Goal: Information Seeking & Learning: Check status

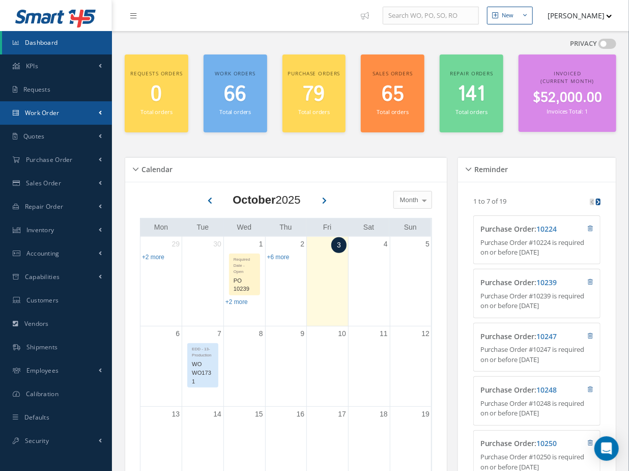
click at [58, 113] on span "Work Order" at bounding box center [42, 112] width 35 height 9
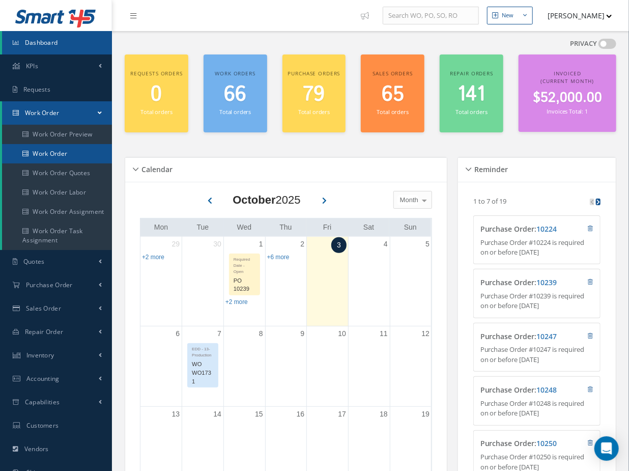
click at [47, 152] on link "Work Order" at bounding box center [57, 153] width 110 height 19
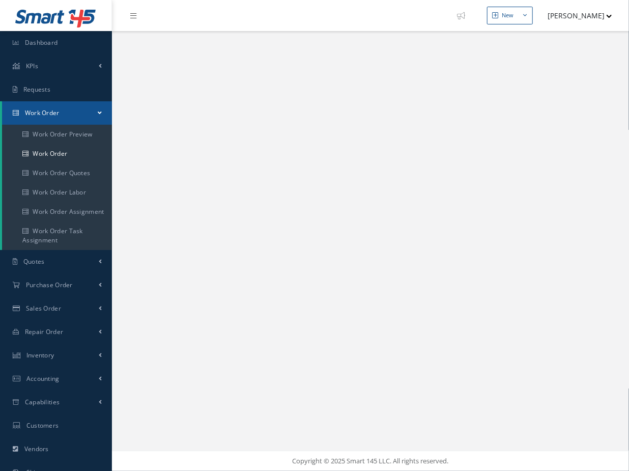
select select "25"
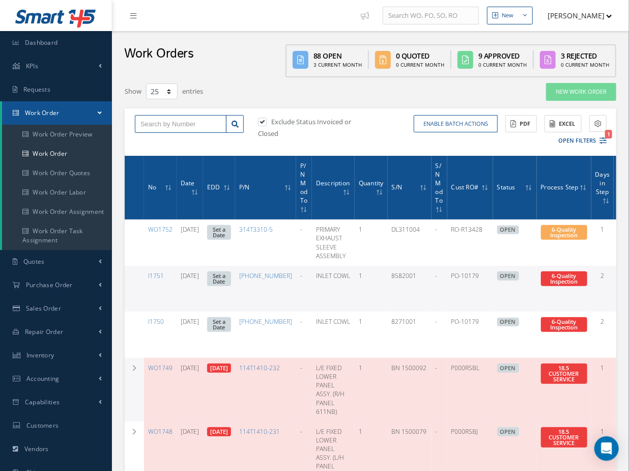
click at [175, 121] on input "text" at bounding box center [181, 124] width 92 height 18
type input "I1736"
click at [266, 121] on label at bounding box center [267, 121] width 3 height 9
click at [265, 121] on input "checkbox" at bounding box center [261, 122] width 7 height 7
checkbox input "false"
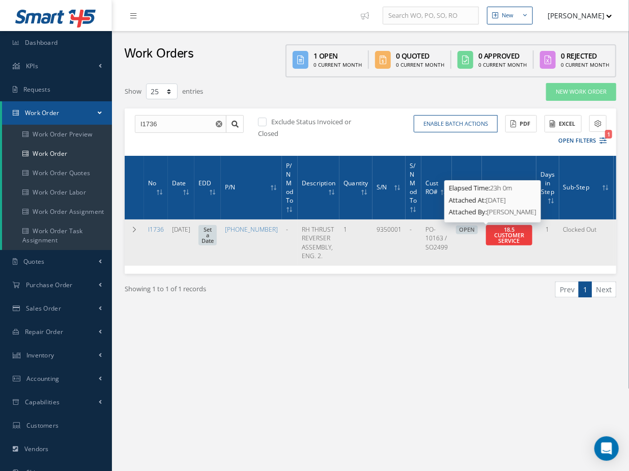
click at [494, 238] on span "18.5 CUSTOMER SERVICE" at bounding box center [509, 234] width 30 height 19
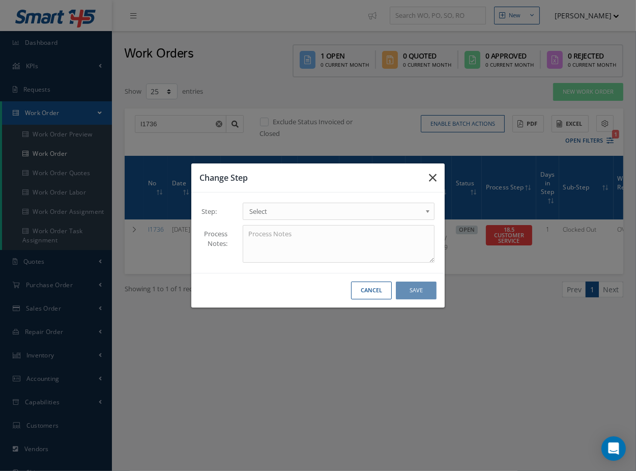
click at [441, 175] on button "button" at bounding box center [433, 177] width 24 height 28
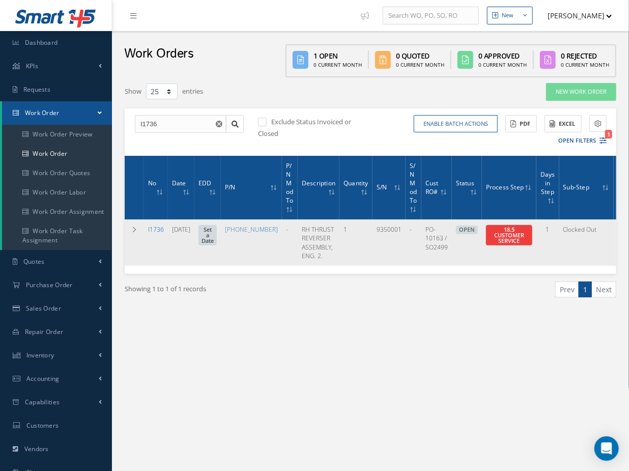
click at [153, 226] on link "I1736" at bounding box center [156, 229] width 16 height 9
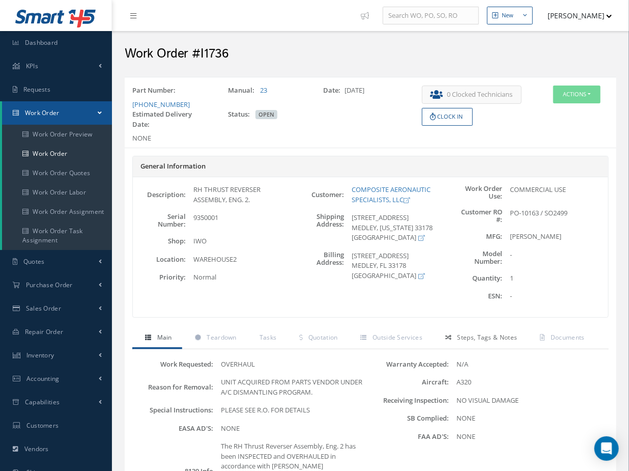
click at [476, 340] on link "Steps, Tags & Notes" at bounding box center [480, 338] width 95 height 21
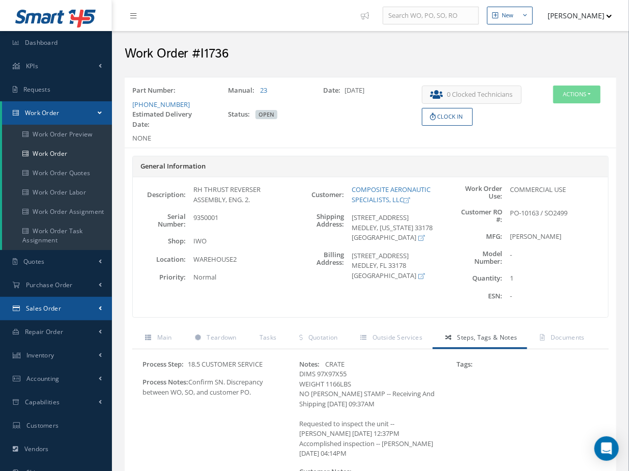
click at [55, 307] on span "Sales Order" at bounding box center [43, 308] width 35 height 9
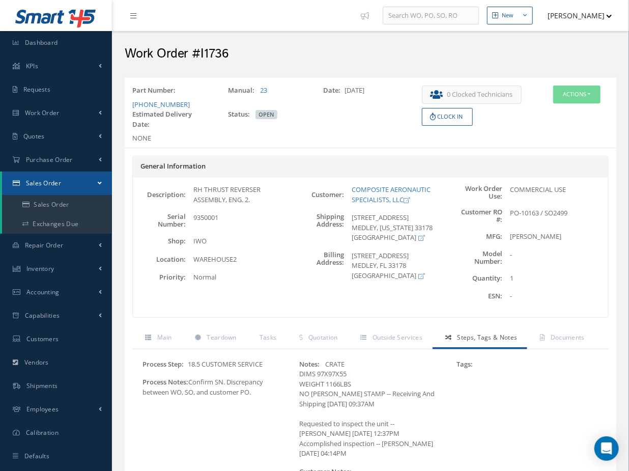
click at [58, 180] on span "Sales Order" at bounding box center [43, 183] width 35 height 9
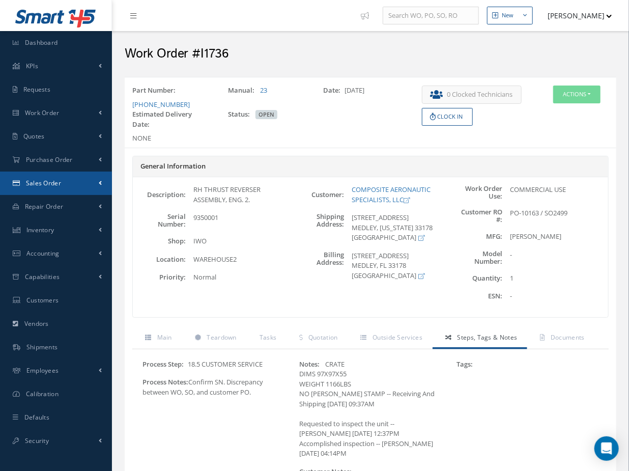
click at [56, 185] on span "Sales Order" at bounding box center [43, 183] width 35 height 9
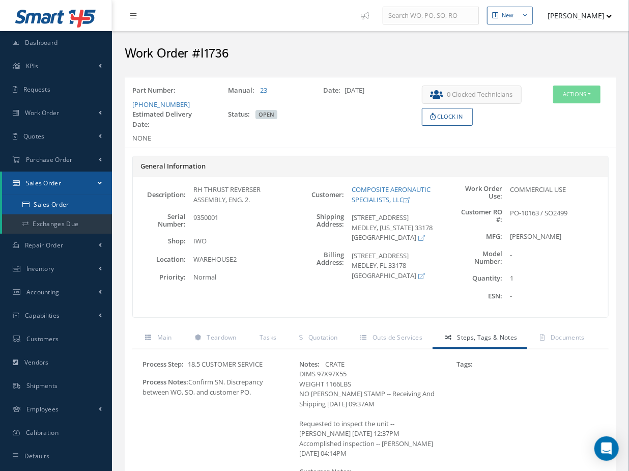
click at [51, 204] on link "Sales Order" at bounding box center [57, 204] width 110 height 19
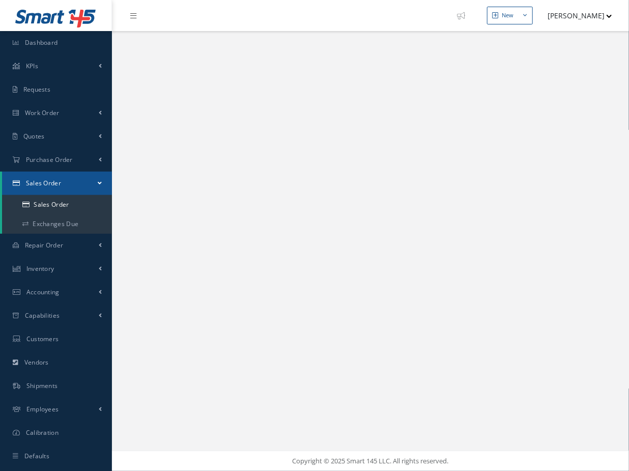
select select "25"
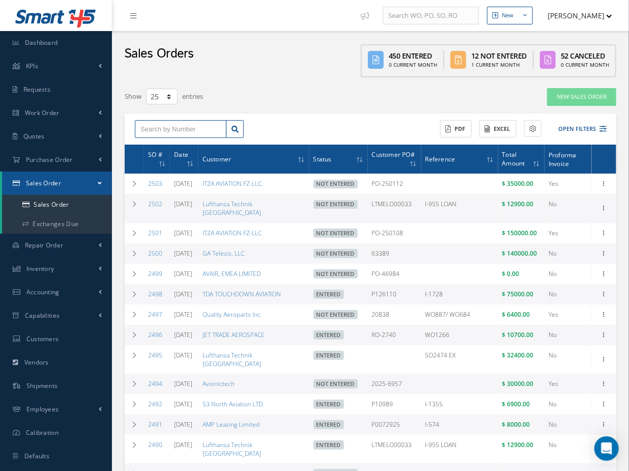
click at [177, 128] on input "text" at bounding box center [181, 129] width 92 height 18
type input "2499"
click at [188, 148] on div "2499" at bounding box center [180, 147] width 80 height 10
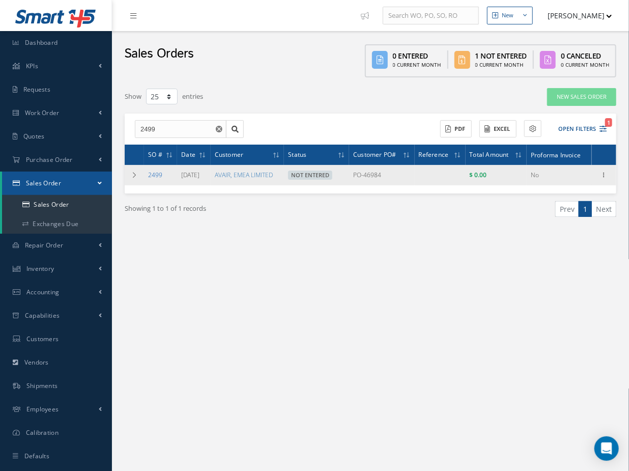
click at [150, 175] on link "2499" at bounding box center [155, 174] width 14 height 9
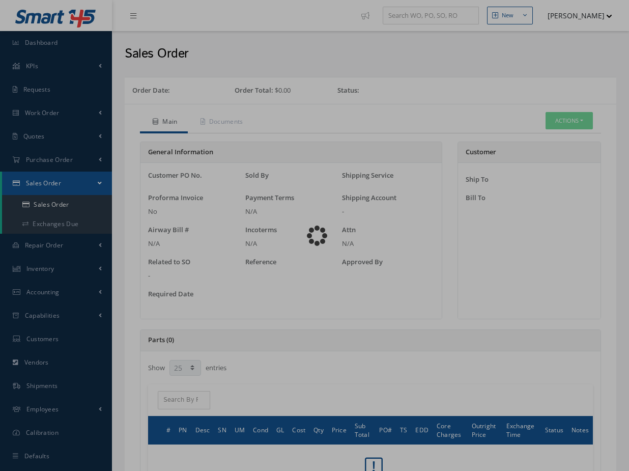
select select "25"
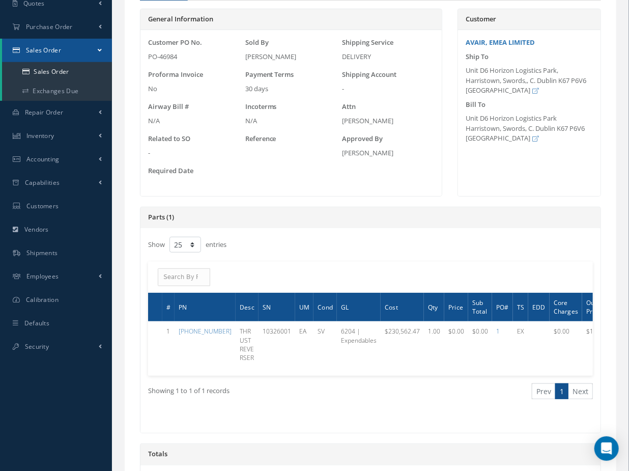
scroll to position [138, 0]
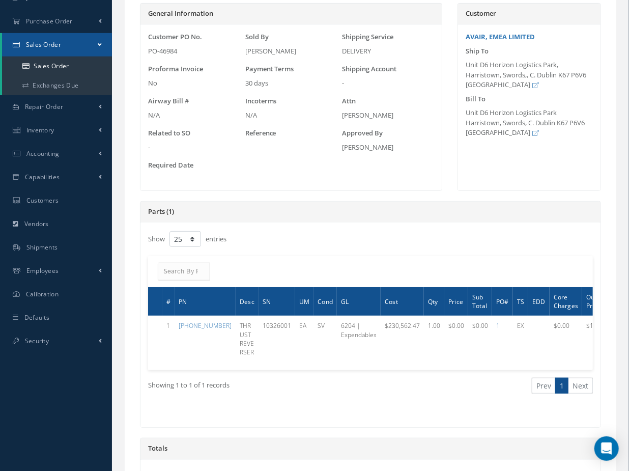
click at [252, 410] on div "Showing 1 to 1 of 1 records Prev 1 Next" at bounding box center [370, 394] width 460 height 49
click at [248, 419] on div "Showing 1 to 1 of 1 records Prev 1 Next" at bounding box center [370, 394] width 460 height 49
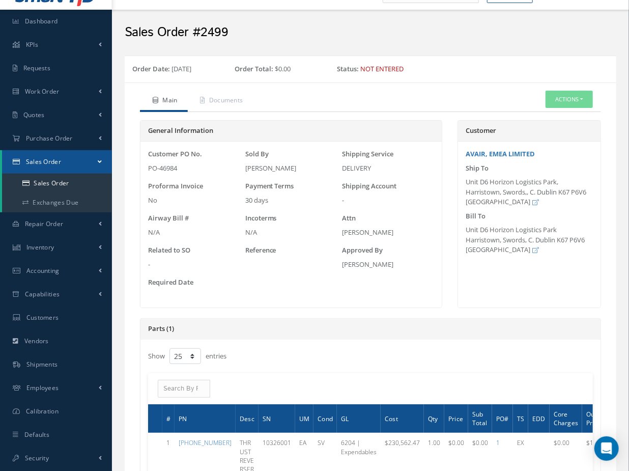
scroll to position [0, 0]
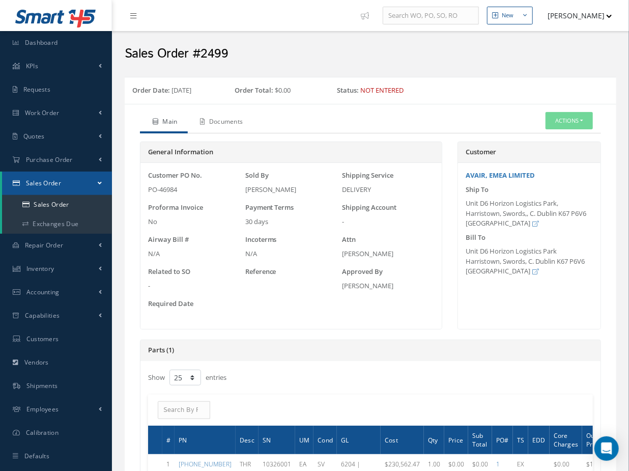
click at [228, 124] on link "Documents" at bounding box center [221, 122] width 66 height 21
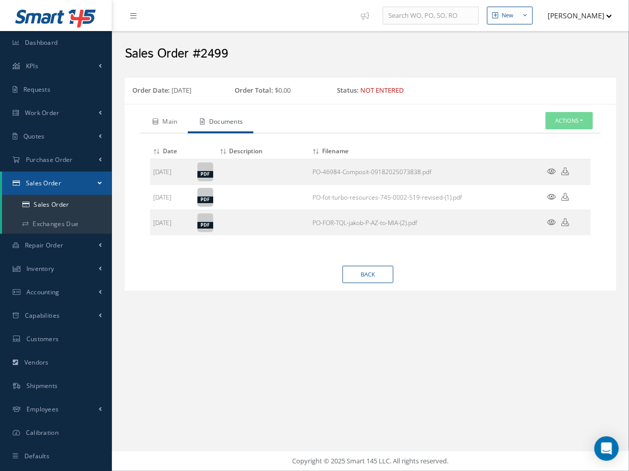
click at [163, 126] on link "Main" at bounding box center [164, 122] width 48 height 21
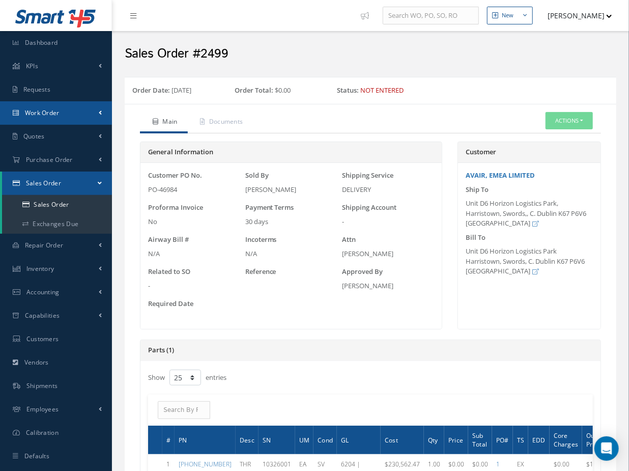
click at [57, 110] on span "Work Order" at bounding box center [42, 112] width 35 height 9
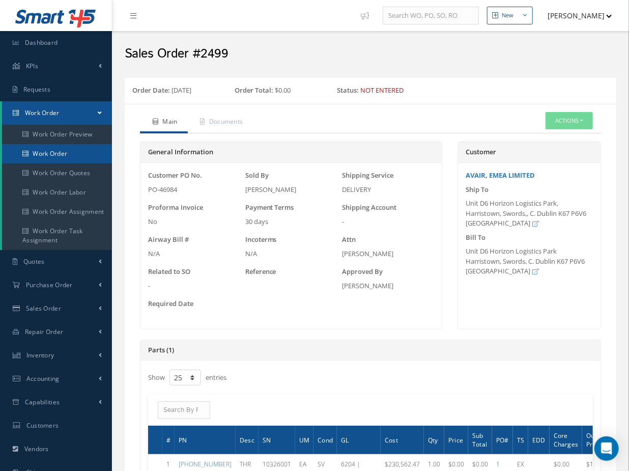
click at [54, 149] on link "Work Order" at bounding box center [57, 153] width 110 height 19
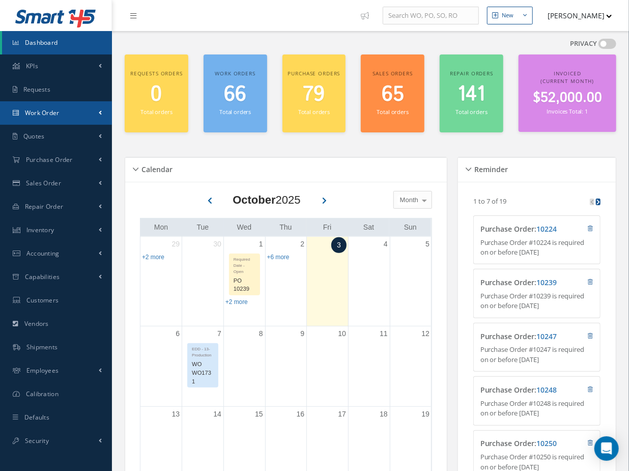
click at [33, 115] on span "Work Order" at bounding box center [42, 112] width 35 height 9
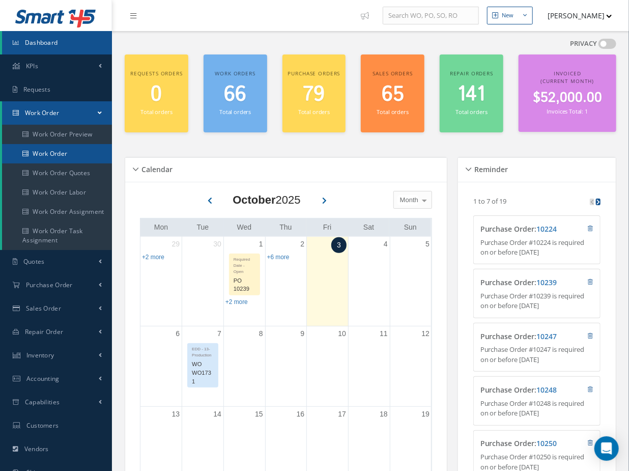
click at [45, 160] on link "Work Order" at bounding box center [57, 153] width 110 height 19
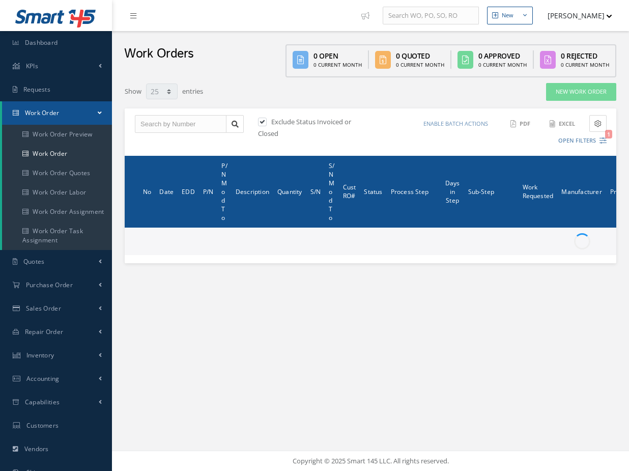
select select "25"
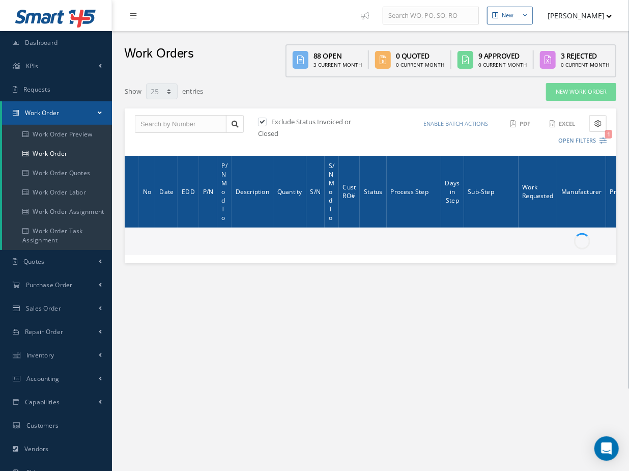
click at [266, 120] on label at bounding box center [267, 121] width 3 height 9
click at [265, 120] on input "checkbox" at bounding box center [261, 122] width 7 height 7
checkbox input "false"
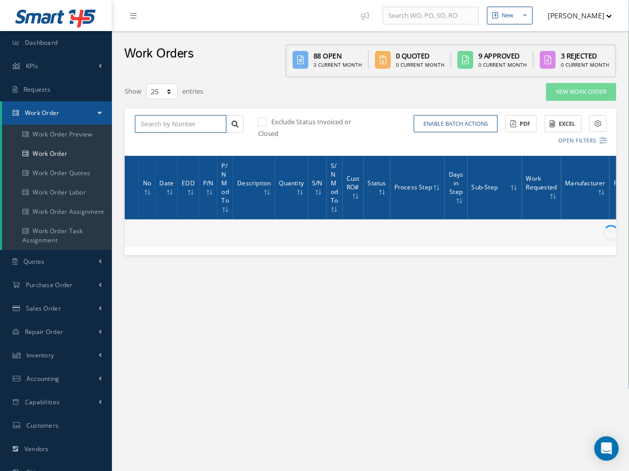
click at [179, 126] on input "text" at bounding box center [181, 124] width 92 height 18
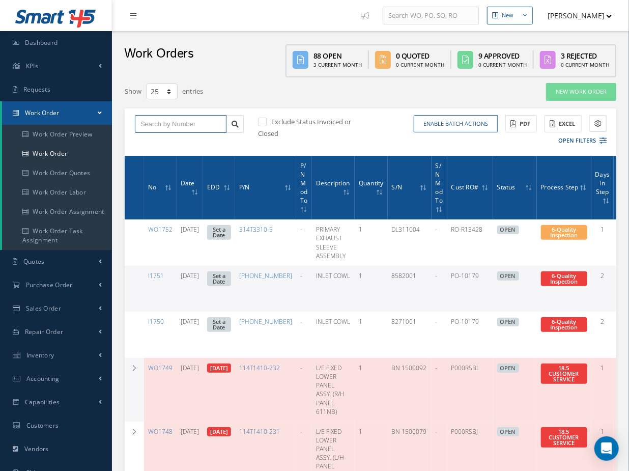
click at [144, 124] on input "text" at bounding box center [181, 124] width 92 height 18
click at [150, 120] on input "text" at bounding box center [181, 124] width 92 height 18
click at [159, 124] on input "text" at bounding box center [181, 124] width 92 height 18
click at [169, 125] on input "I" at bounding box center [181, 124] width 92 height 18
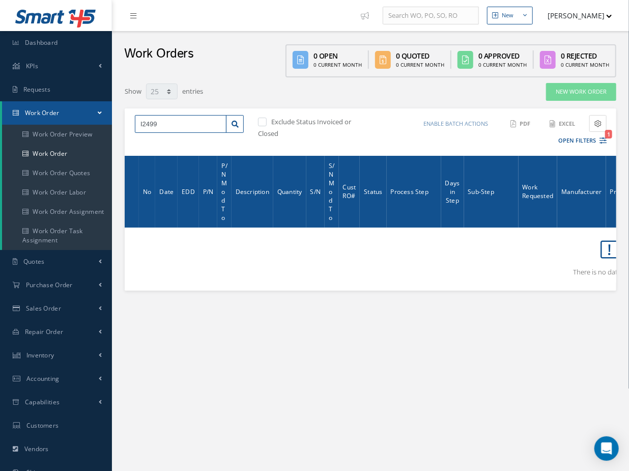
click at [147, 122] on input "I2499" at bounding box center [181, 124] width 92 height 18
click at [178, 125] on input "I2499" at bounding box center [181, 124] width 92 height 18
drag, startPoint x: 178, startPoint y: 125, endPoint x: 101, endPoint y: 117, distance: 77.3
click at [101, 117] on div "Smart 145 Dashboard KPIs Work Order Accounting Requests Work Order Work Order P…" at bounding box center [314, 289] width 629 height 578
type input "I1736"
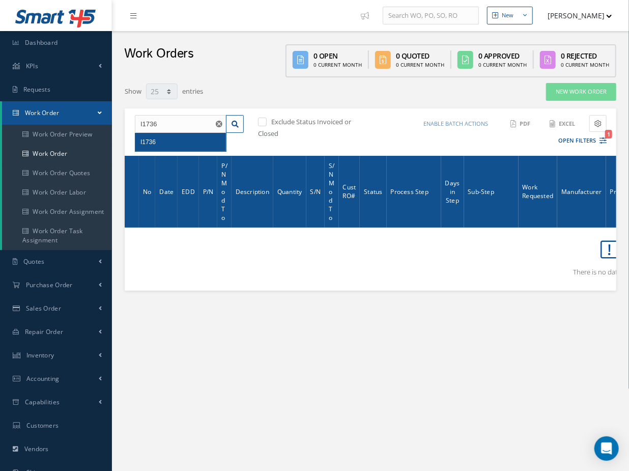
click at [162, 142] on div "I1736" at bounding box center [180, 142] width 80 height 10
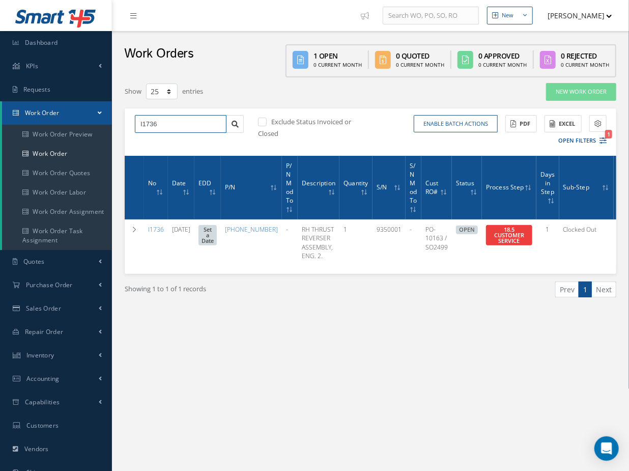
click at [163, 118] on input "I1736" at bounding box center [181, 124] width 92 height 18
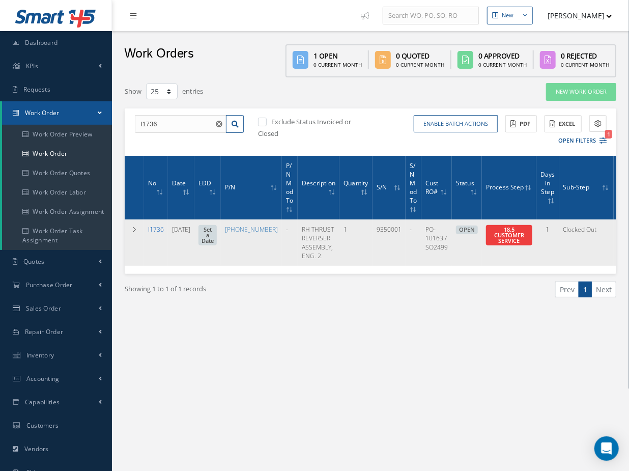
click at [154, 229] on link "I1736" at bounding box center [156, 229] width 16 height 9
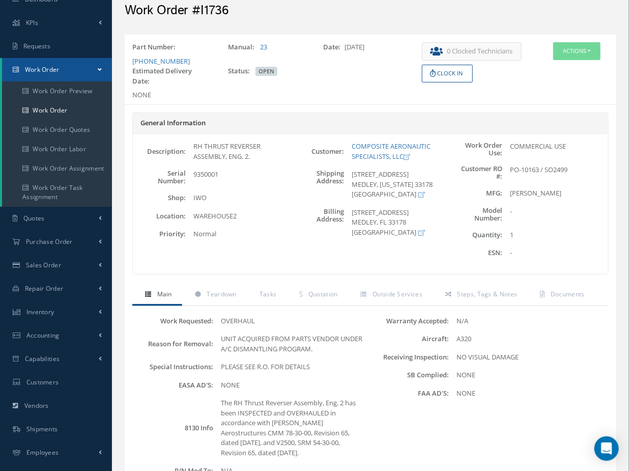
scroll to position [138, 0]
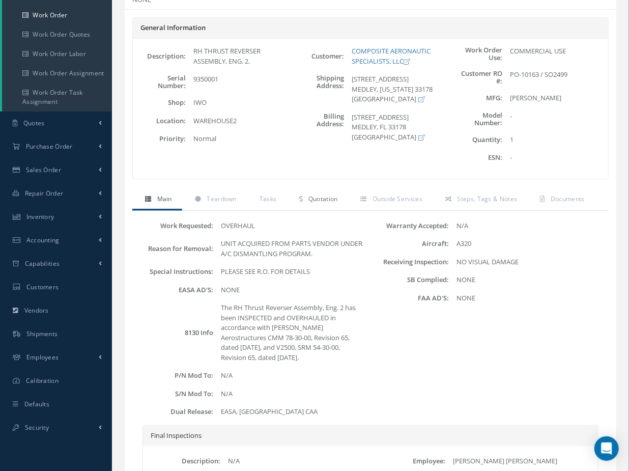
click at [328, 198] on span "Quotation" at bounding box center [323, 198] width 30 height 9
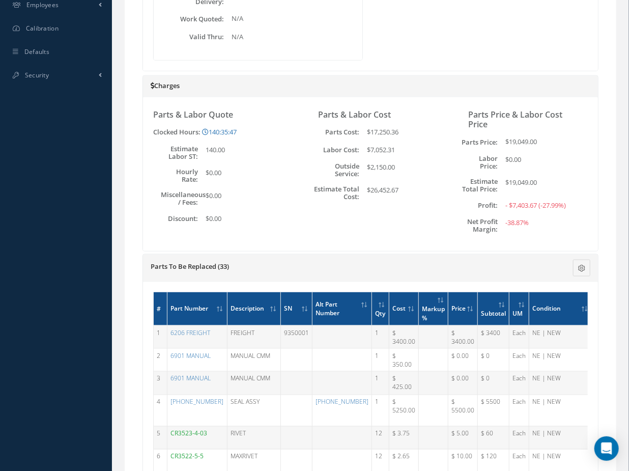
scroll to position [509, 0]
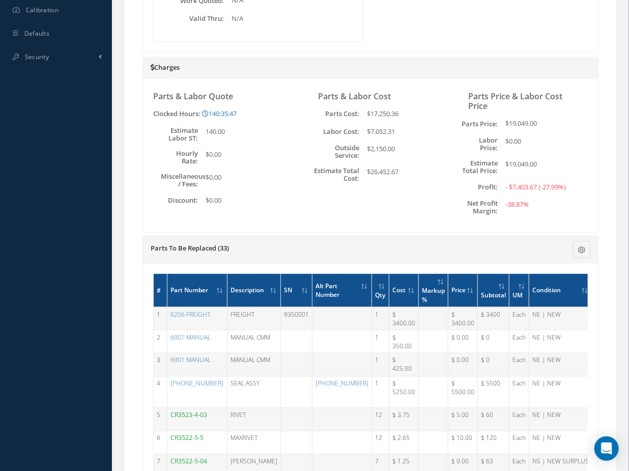
drag, startPoint x: 544, startPoint y: 180, endPoint x: 486, endPoint y: 186, distance: 58.8
click at [487, 186] on div "Profit: - $7,403.67 (-27.99%)" at bounding box center [520, 187] width 135 height 10
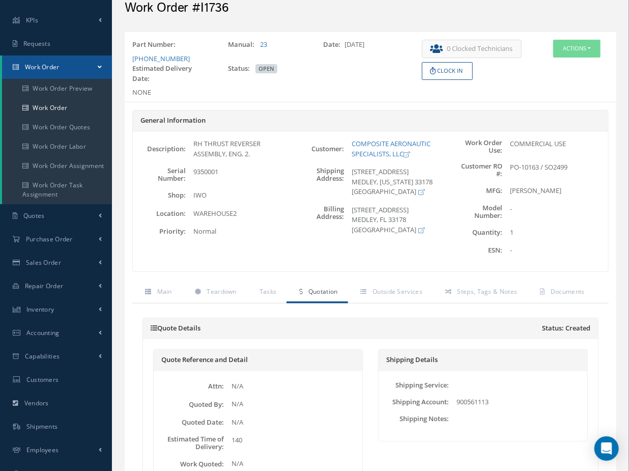
scroll to position [0, 0]
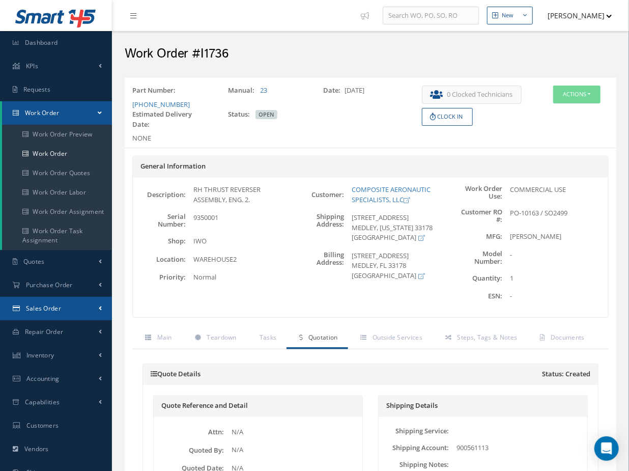
click at [50, 307] on span "Sales Order" at bounding box center [43, 308] width 35 height 9
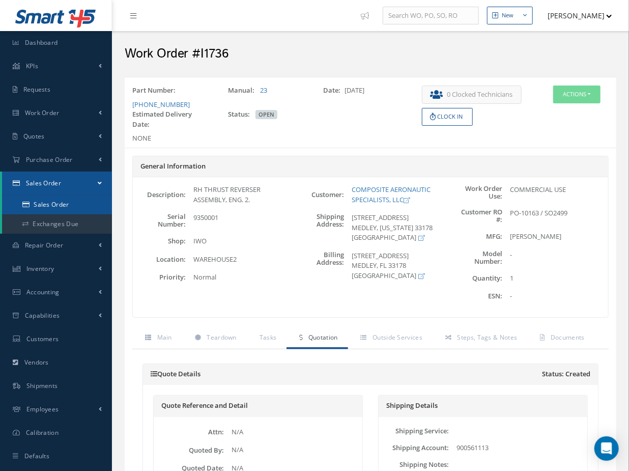
click at [66, 205] on link "Sales Order" at bounding box center [57, 204] width 110 height 19
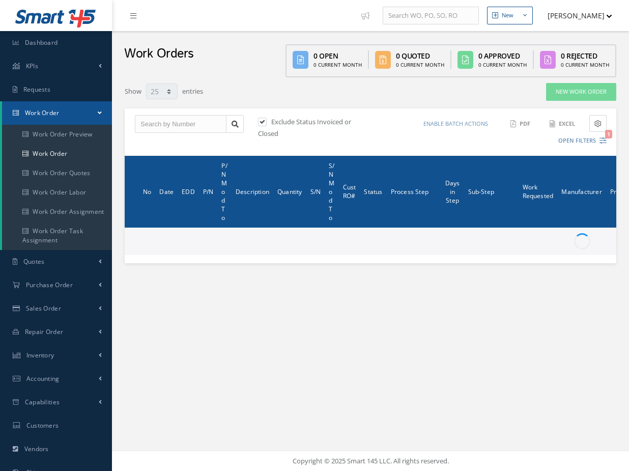
select select "25"
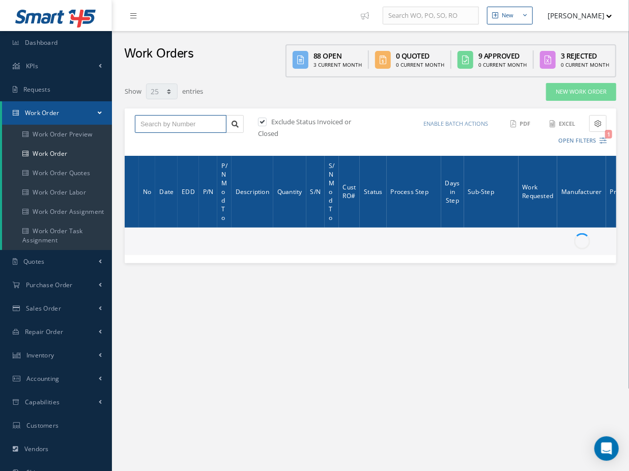
click at [179, 127] on input "text" at bounding box center [181, 124] width 92 height 18
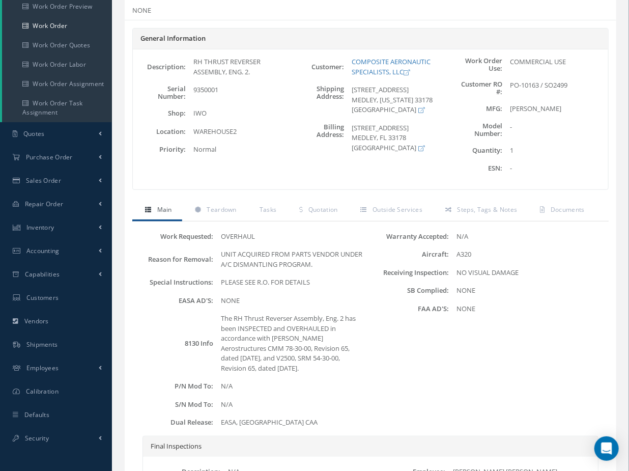
scroll to position [231, 0]
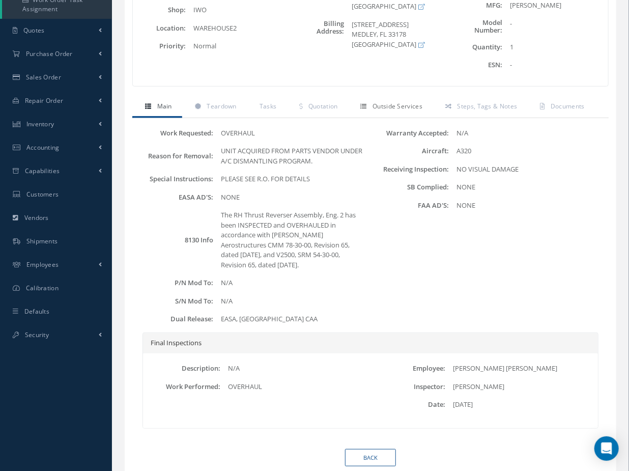
click at [384, 105] on span "Outside Services" at bounding box center [398, 106] width 50 height 9
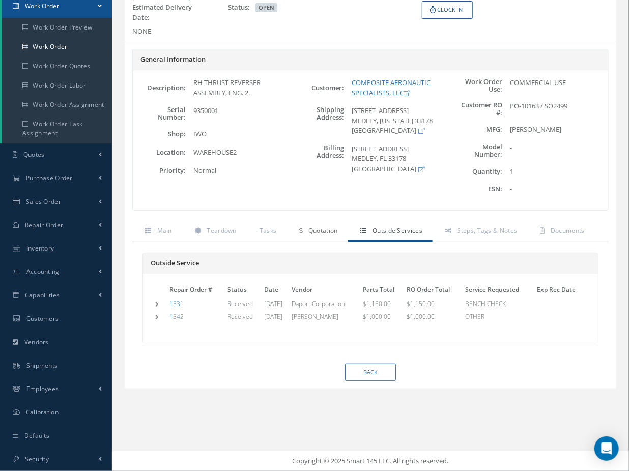
click at [318, 231] on span "Quotation" at bounding box center [323, 230] width 30 height 9
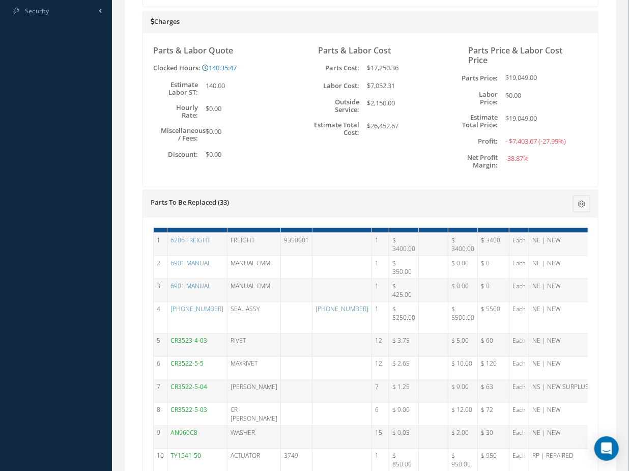
scroll to position [0, 0]
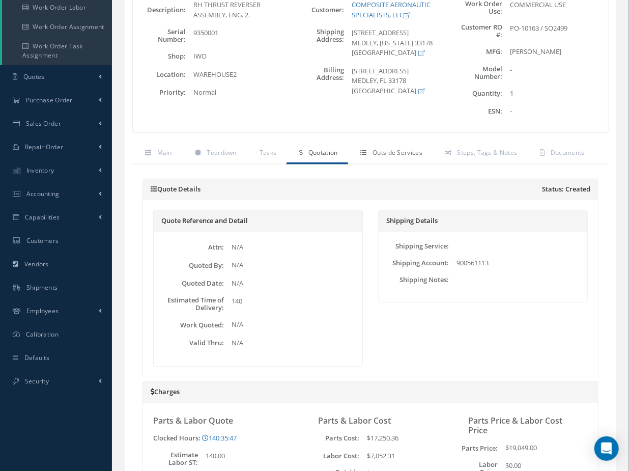
click at [405, 150] on span "Outside Services" at bounding box center [398, 152] width 50 height 9
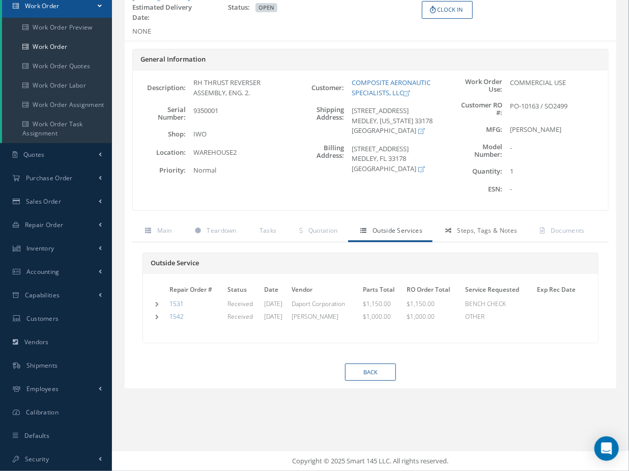
click at [471, 226] on span "Steps, Tags & Notes" at bounding box center [488, 230] width 60 height 9
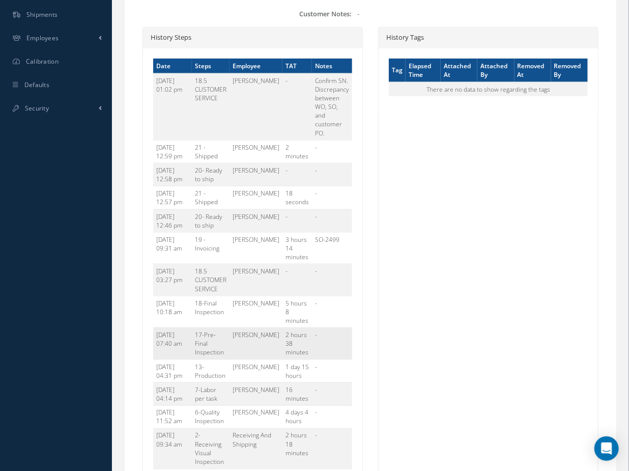
scroll to position [477, 0]
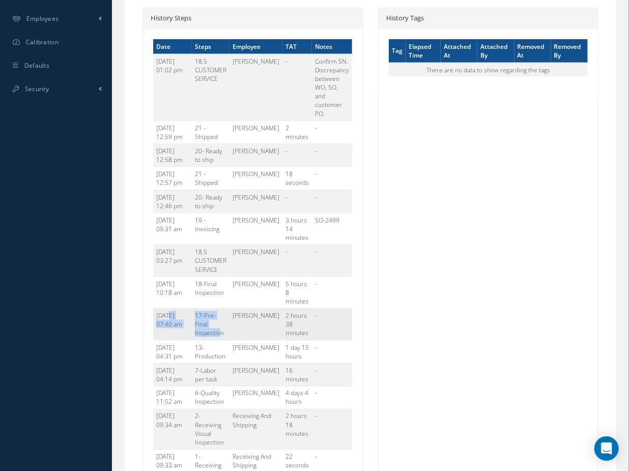
drag, startPoint x: 240, startPoint y: 331, endPoint x: 168, endPoint y: 310, distance: 74.4
click at [168, 310] on tr "10/01/2025 07:40 am 17-Pre-Final Inspection Jose F Acevedo 2 hours 38 minutes -" at bounding box center [252, 324] width 199 height 32
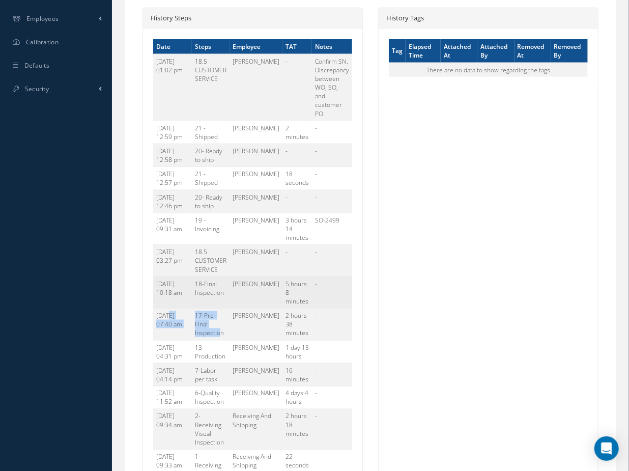
drag, startPoint x: 321, startPoint y: 299, endPoint x: 160, endPoint y: 282, distance: 162.1
click at [160, 282] on tr "10/01/2025 10:18 am 18-Final Inspection Andres Suarez 5 hours 8 minutes -" at bounding box center [252, 292] width 199 height 32
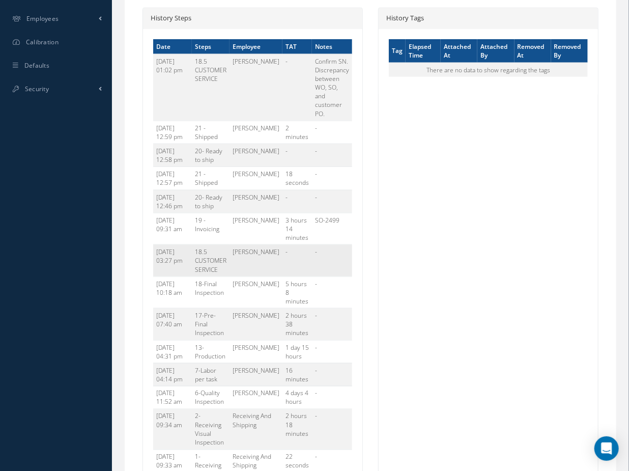
click at [304, 263] on td "-" at bounding box center [297, 261] width 30 height 32
drag, startPoint x: 255, startPoint y: 265, endPoint x: 153, endPoint y: 252, distance: 102.5
click at [153, 252] on tr "10/01/2025 03:27 pm 18.5 CUSTOMER SERVICE Javier Black - -" at bounding box center [252, 261] width 199 height 32
click at [311, 256] on td "-" at bounding box center [297, 261] width 30 height 32
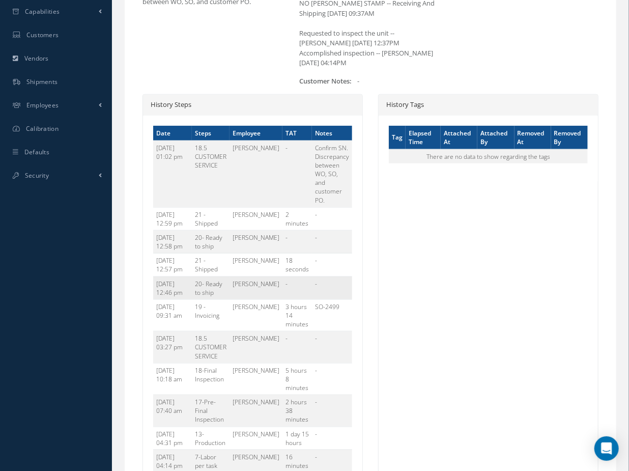
scroll to position [384, 0]
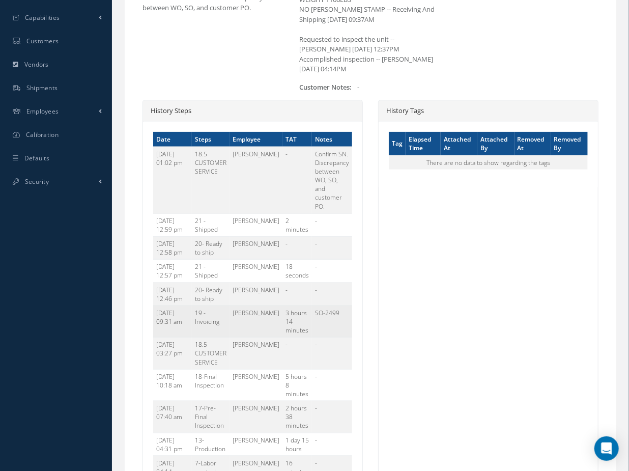
drag, startPoint x: 320, startPoint y: 323, endPoint x: 159, endPoint y: 308, distance: 161.5
click at [159, 308] on tr "10/02/2025 09:31 am 19 - Invoicing Luciana Lion 3 hours 14 minutes SO-2499" at bounding box center [252, 321] width 199 height 32
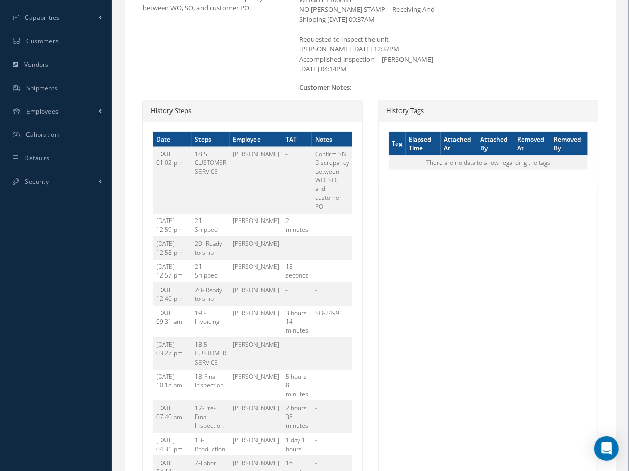
click at [455, 337] on div "History Tags Tag Elapsed Time Attached At Attached By Removed At Removed By The…" at bounding box center [488, 347] width 220 height 494
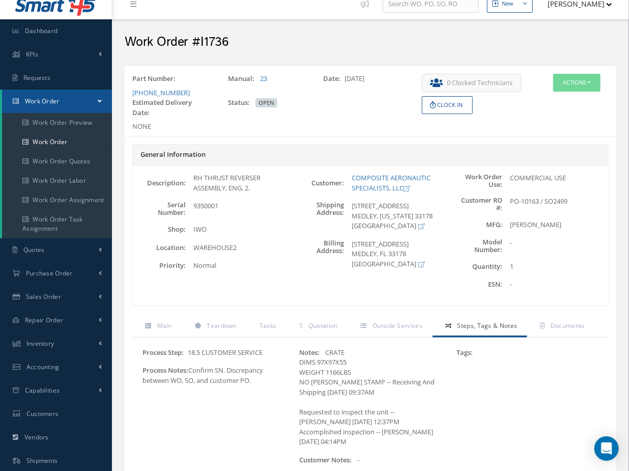
scroll to position [0, 0]
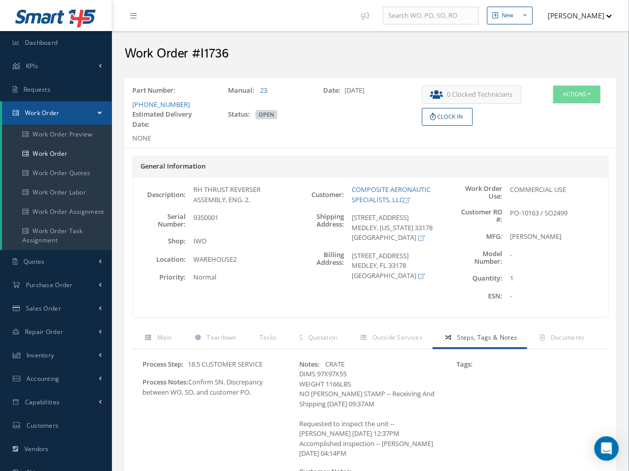
click at [292, 323] on div "General Information Description: RH THRUST REVERSER ASSEMBLY, ENG. 2. Serial Nu…" at bounding box center [371, 242] width 492 height 172
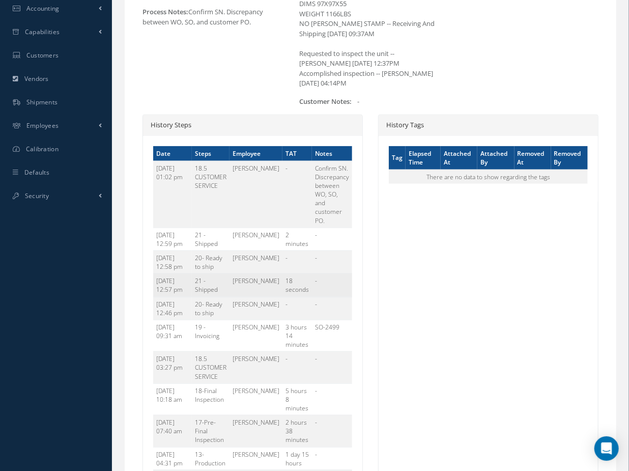
scroll to position [185, 0]
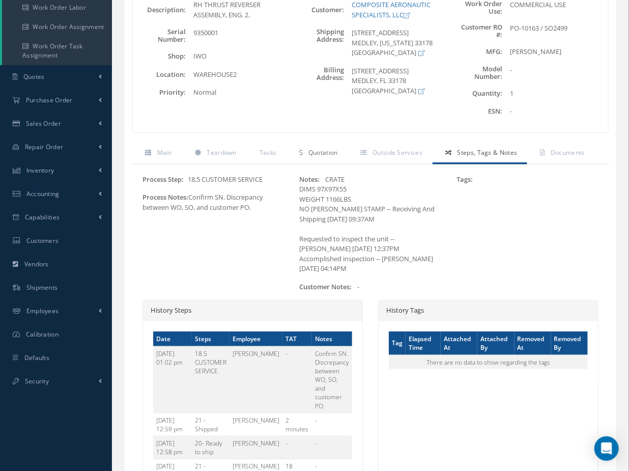
click at [327, 148] on span "Quotation" at bounding box center [323, 152] width 30 height 9
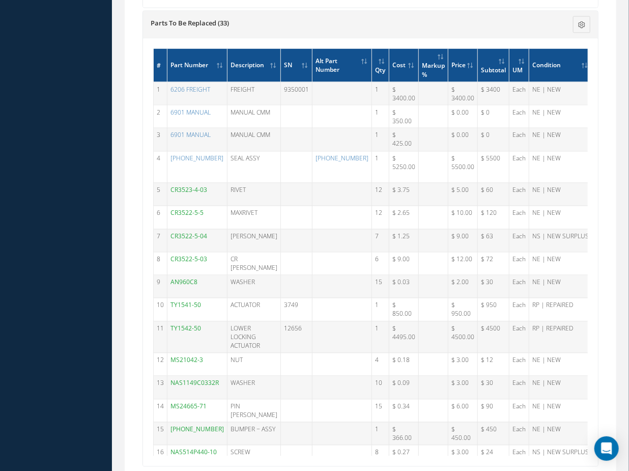
scroll to position [740, 0]
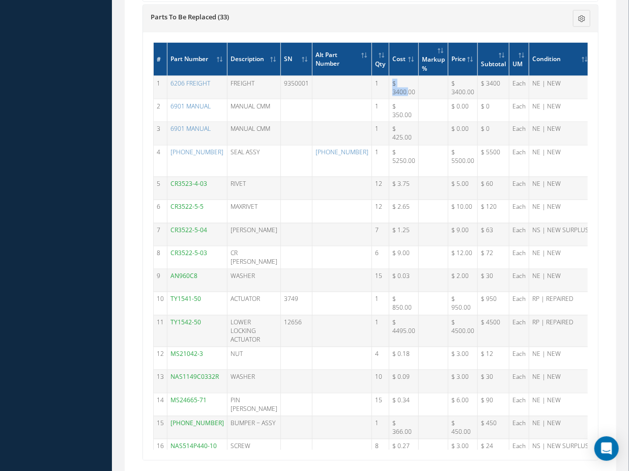
drag, startPoint x: 372, startPoint y: 99, endPoint x: 341, endPoint y: 99, distance: 30.5
click at [341, 99] on tr "1 6206 FREIGHT FREIGHT 9350001 1 $ 3400.00 $ 3400.00 $ 3400 Each NE | NEW - Rec…" at bounding box center [466, 87] width 624 height 23
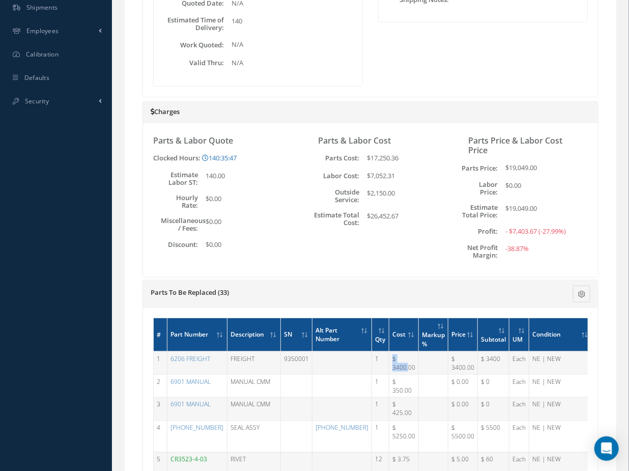
scroll to position [463, 0]
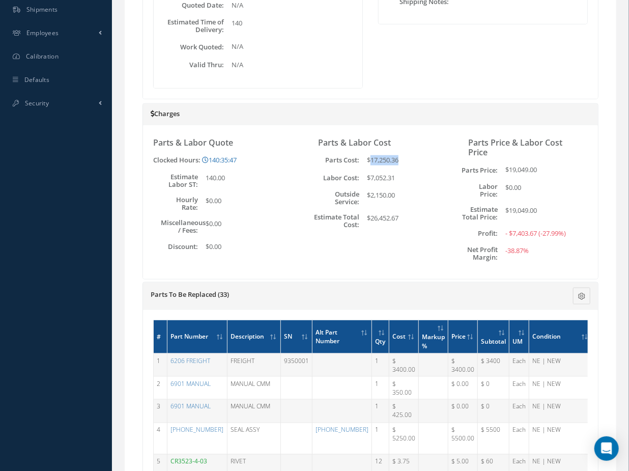
drag, startPoint x: 405, startPoint y: 162, endPoint x: 372, endPoint y: 160, distance: 32.6
click at [372, 160] on div "$17,250.36" at bounding box center [398, 160] width 78 height 10
click at [384, 177] on div "$7,052.31" at bounding box center [398, 178] width 78 height 10
click at [382, 195] on div "$2,150.00" at bounding box center [398, 197] width 78 height 15
click at [353, 279] on div "Parts & Labor Quote Clocked Hours: 140:35:47 Loading… Labor Hours for Work Orde…" at bounding box center [370, 202] width 455 height 154
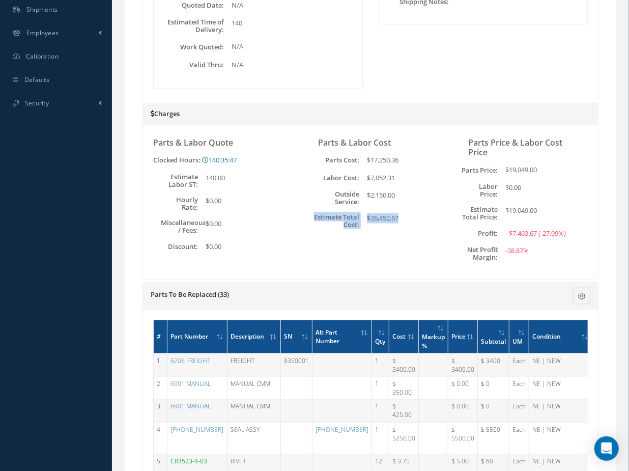
drag, startPoint x: 405, startPoint y: 216, endPoint x: 308, endPoint y: 214, distance: 97.2
click at [308, 214] on div "Estimate Total Cost: $26,452.67" at bounding box center [370, 220] width 135 height 15
click at [388, 223] on div "$26,452.67" at bounding box center [398, 220] width 78 height 15
click at [374, 155] on div "$17,250.36" at bounding box center [398, 160] width 78 height 10
click at [374, 174] on div "$7,052.31" at bounding box center [398, 178] width 78 height 10
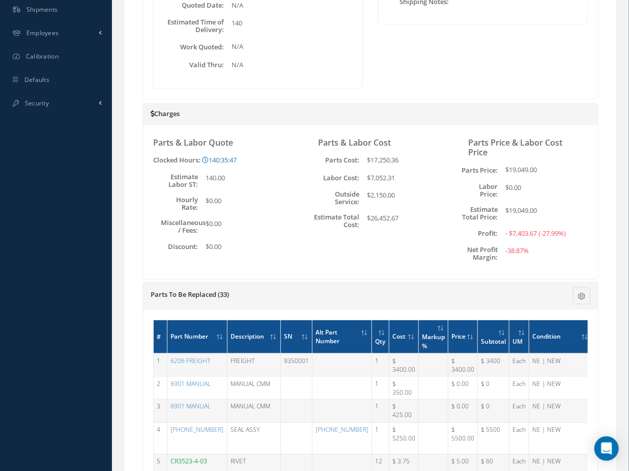
click at [375, 192] on div "$2,150.00" at bounding box center [398, 197] width 78 height 15
click at [375, 213] on div "$26,452.67" at bounding box center [398, 220] width 78 height 15
drag, startPoint x: 400, startPoint y: 218, endPoint x: 358, endPoint y: 217, distance: 42.3
click at [358, 217] on div "Estimate Total Cost: $26,452.67" at bounding box center [370, 220] width 135 height 15
click at [430, 238] on div "Parts & Labor Cost Parts Cost: $17,250.36 Labor Cost: $7,052.31 Outside Service…" at bounding box center [371, 201] width 150 height 133
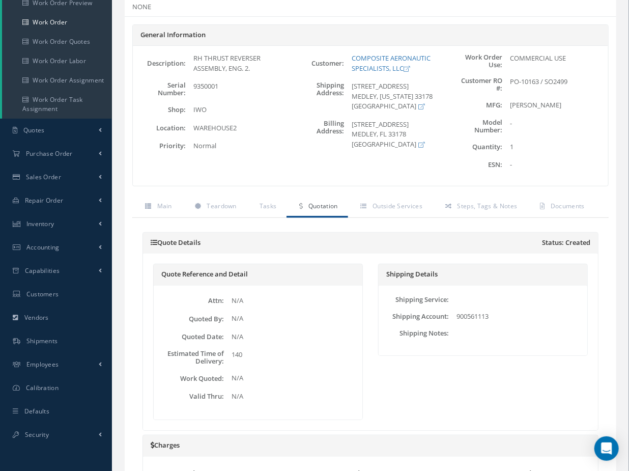
scroll to position [0, 0]
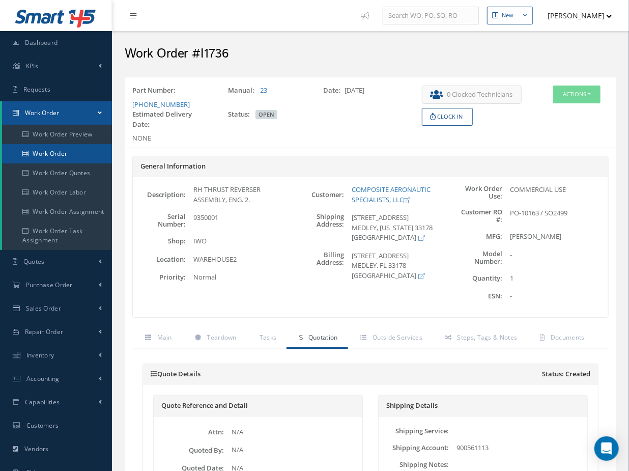
click at [49, 152] on link "Work Order" at bounding box center [57, 153] width 110 height 19
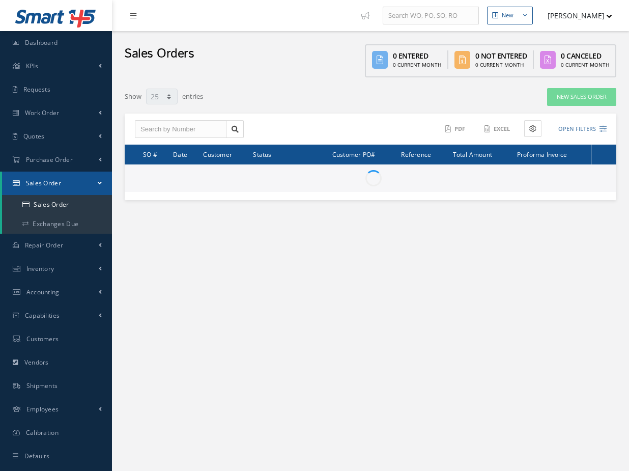
select select "25"
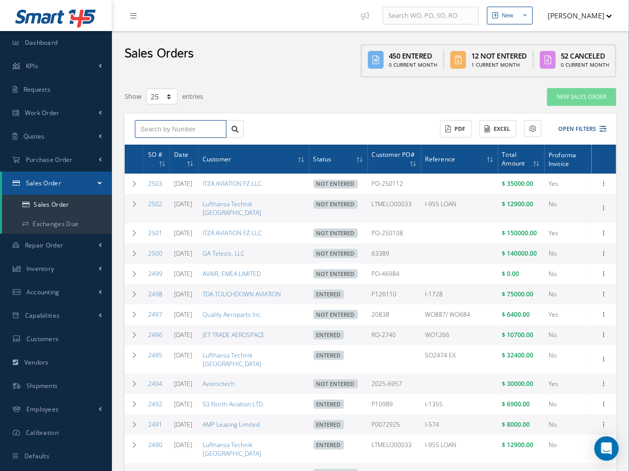
click at [157, 126] on input "text" at bounding box center [181, 129] width 92 height 18
type input "2499"
click at [164, 144] on div "2499" at bounding box center [180, 147] width 80 height 10
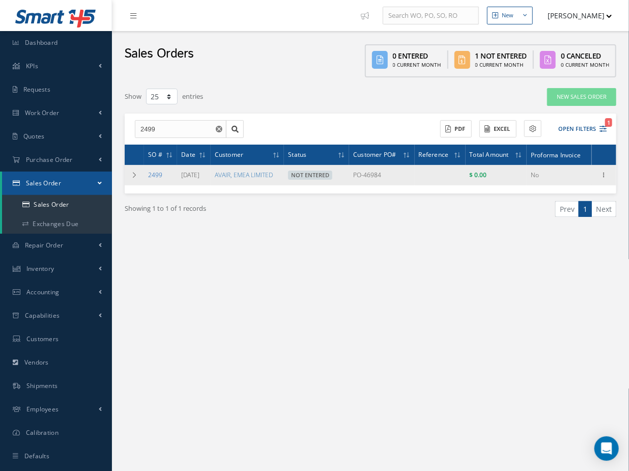
click at [148, 173] on link "2499" at bounding box center [155, 174] width 14 height 9
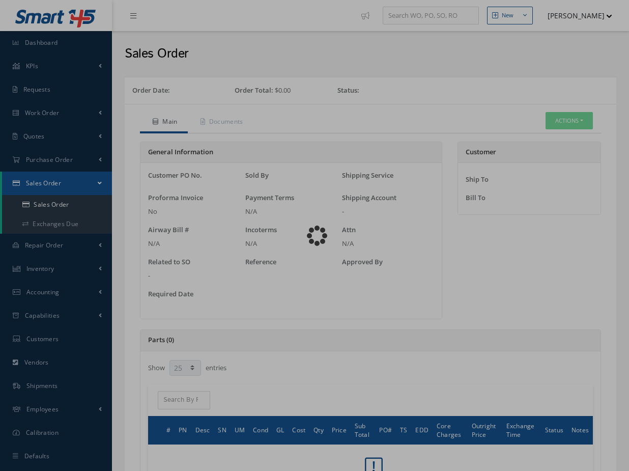
select select "25"
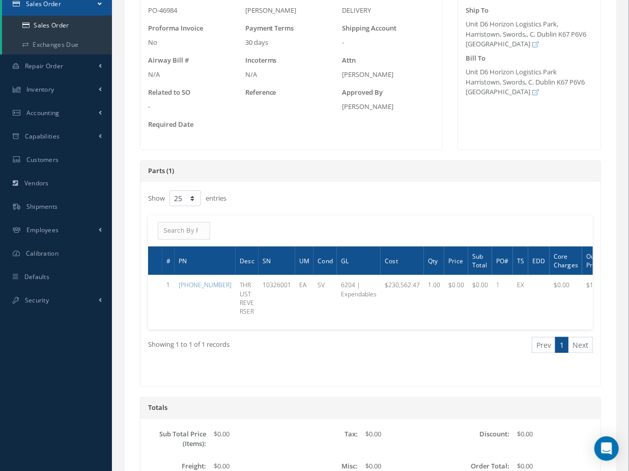
scroll to position [185, 0]
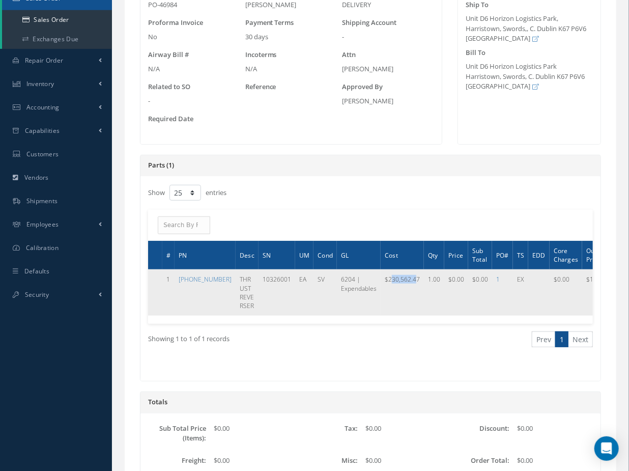
drag, startPoint x: 351, startPoint y: 274, endPoint x: 376, endPoint y: 277, distance: 24.7
click at [385, 277] on span "$230,562.47" at bounding box center [402, 279] width 35 height 9
drag, startPoint x: 543, startPoint y: 277, endPoint x: 579, endPoint y: 282, distance: 37.1
click at [582, 282] on td "$185,000.00" at bounding box center [603, 292] width 43 height 46
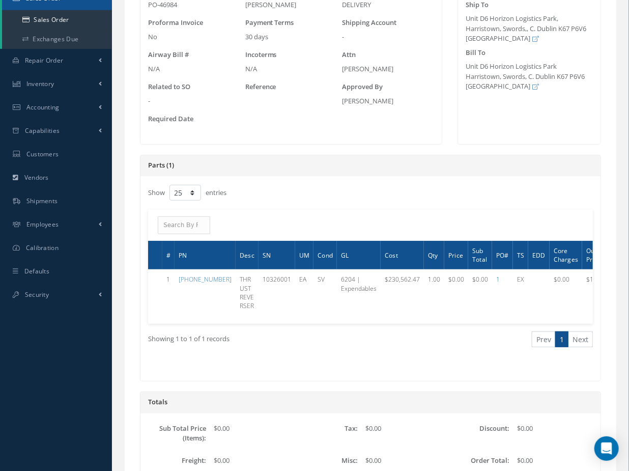
click at [439, 361] on div "Showing 1 to 1 of 1 records Prev 1 Next" at bounding box center [370, 348] width 460 height 49
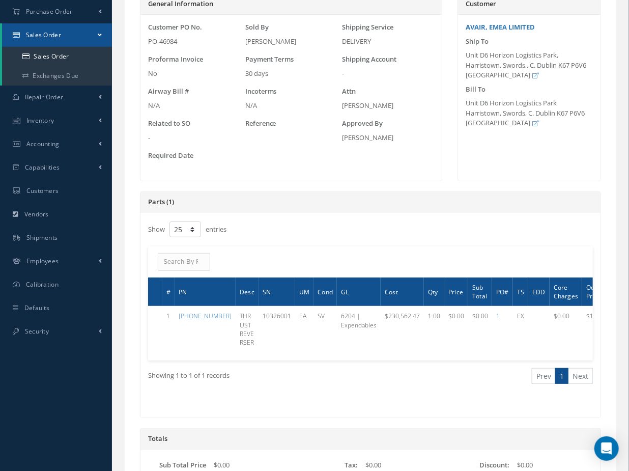
scroll to position [0, 0]
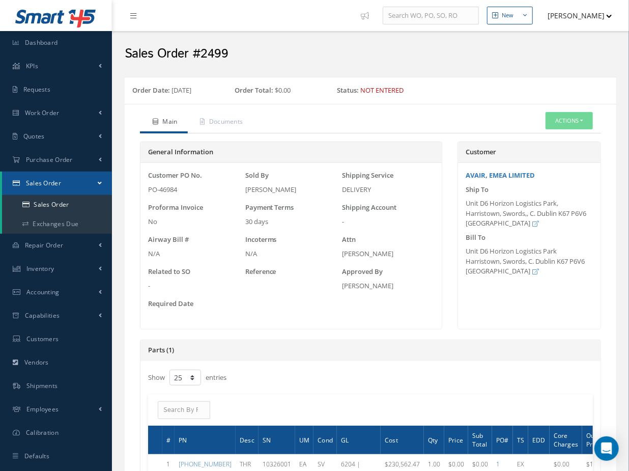
click at [218, 55] on h2 "Sales Order #2499" at bounding box center [371, 53] width 492 height 15
copy h2 "2499"
click at [434, 89] on div "Order Date: 09/18/2025 Order Total: $0.00 Status: Not Entered" at bounding box center [330, 92] width 410 height 14
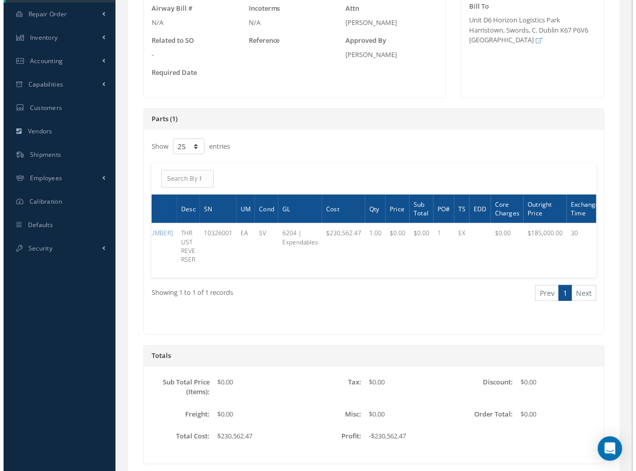
scroll to position [0, 93]
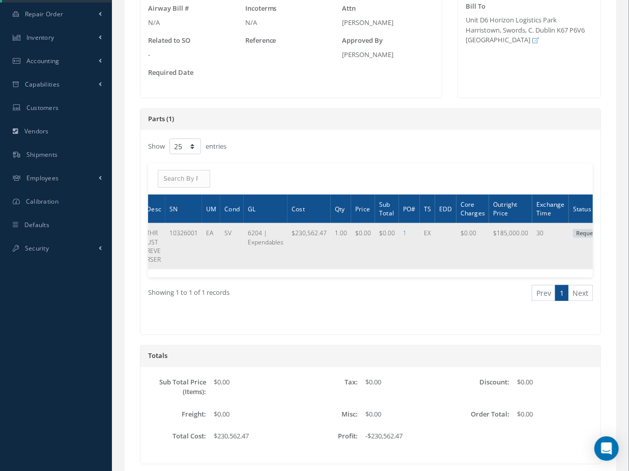
click at [615, 230] on icon at bounding box center [618, 233] width 6 height 6
type textarea "The outright price is 185K"
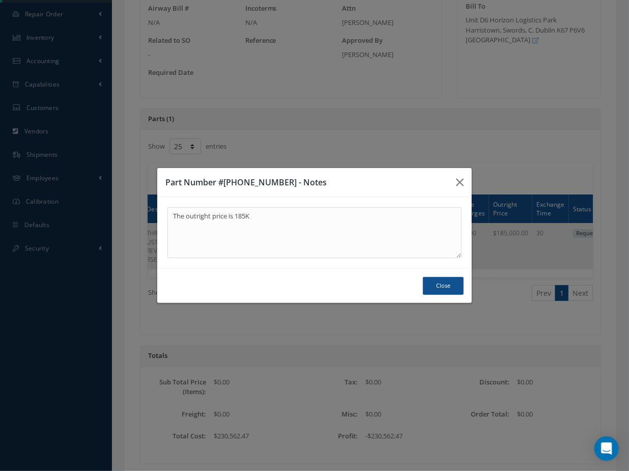
scroll to position [0, 86]
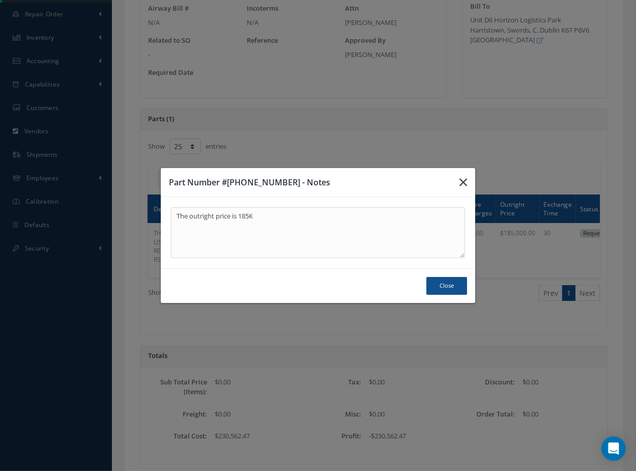
click at [461, 179] on icon "button" at bounding box center [464, 182] width 8 height 12
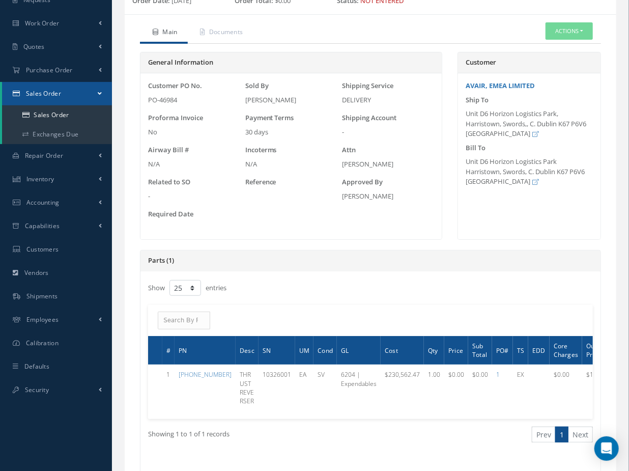
scroll to position [138, 0]
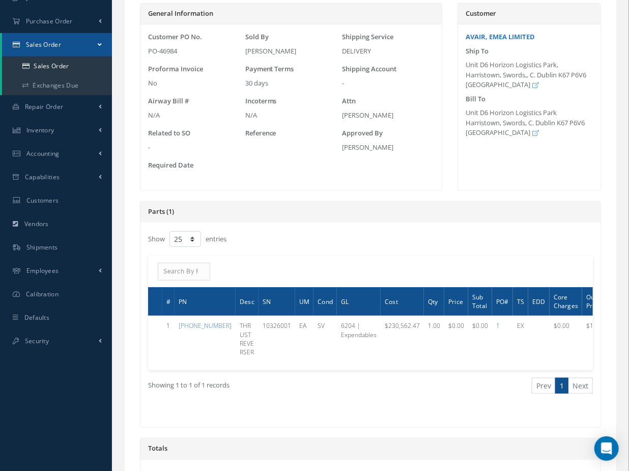
click at [292, 419] on div "Showing 1 to 1 of 1 records Prev 1 Next" at bounding box center [370, 394] width 460 height 49
click at [517, 300] on span "TS" at bounding box center [520, 301] width 7 height 10
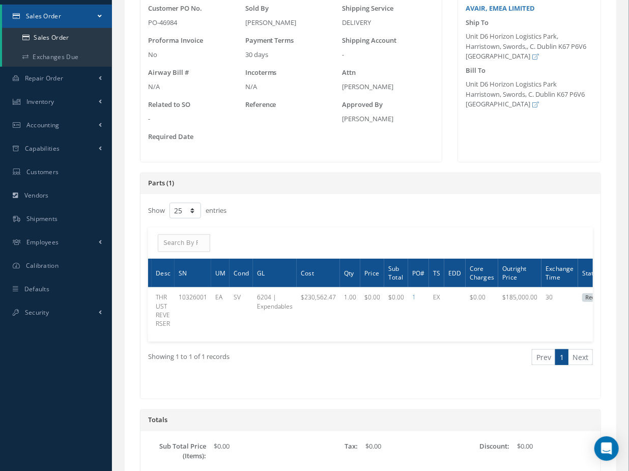
scroll to position [185, 0]
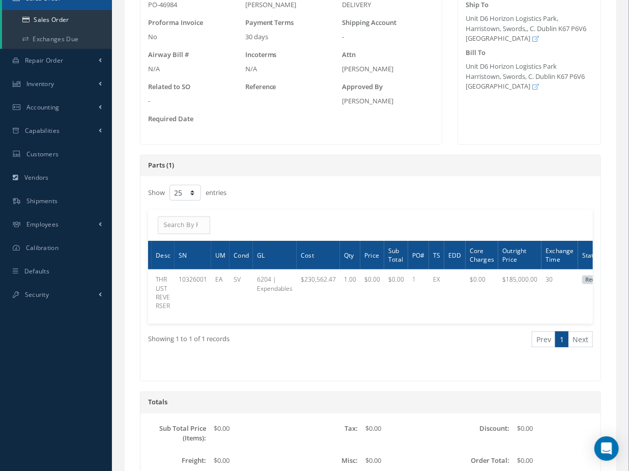
click at [433, 254] on span "TS" at bounding box center [436, 255] width 7 height 10
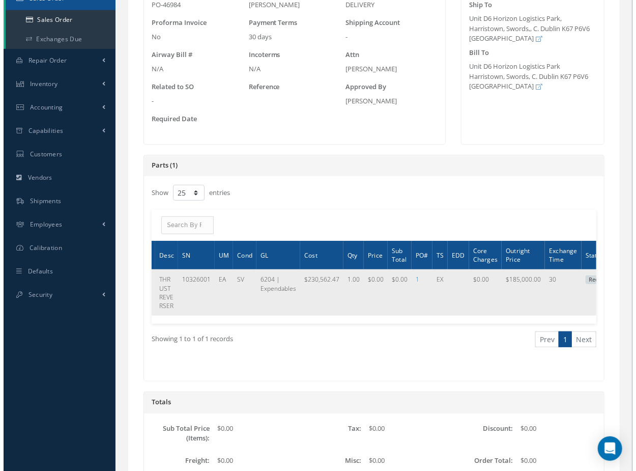
scroll to position [0, 0]
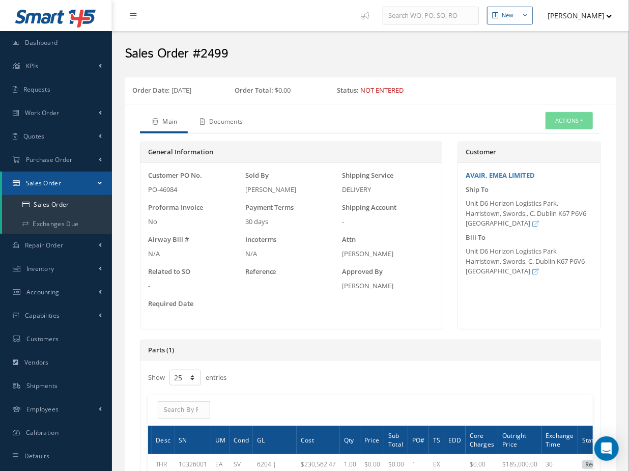
click at [217, 116] on link "Documents" at bounding box center [221, 122] width 66 height 21
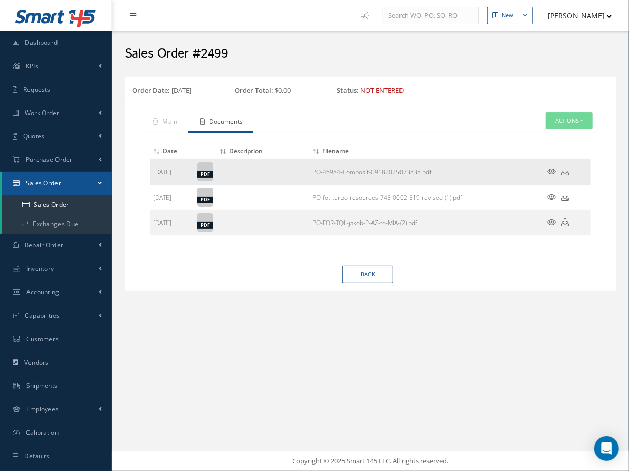
click at [549, 169] on icon at bounding box center [552, 171] width 9 height 8
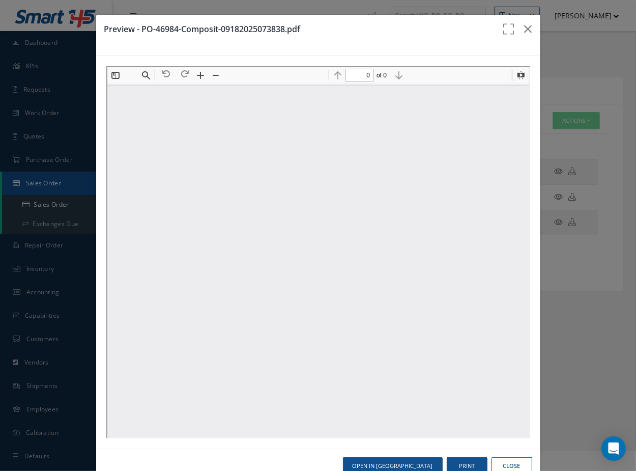
type input "1"
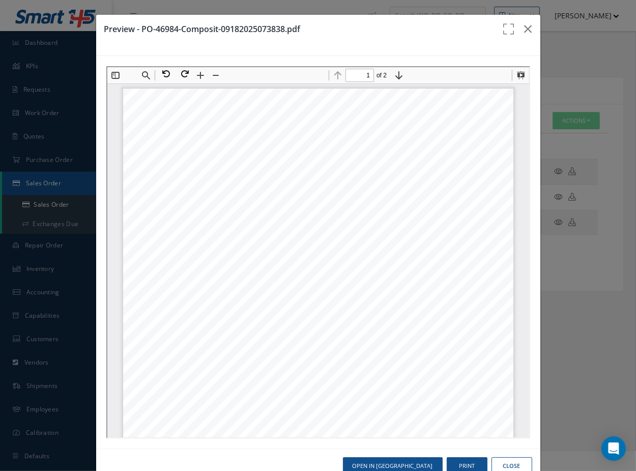
scroll to position [5, 0]
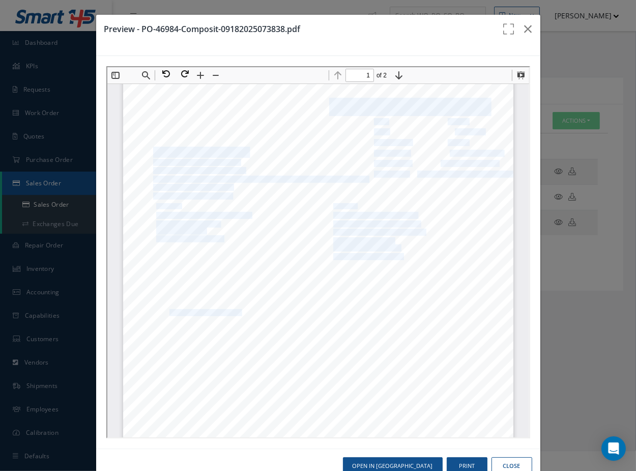
drag, startPoint x: 235, startPoint y: 310, endPoint x: 161, endPoint y: 309, distance: 73.8
click at [161, 309] on div "Page of 1 2 SHIP METHOD ACCT # SHIPPING TERMS PORT/DEST TERMS PICK UP ExW NET 3…" at bounding box center [317, 334] width 390 height 505
click at [260, 329] on div "Page of 1 2 SHIP METHOD ACCT # SHIPPING TERMS PORT/DEST TERMS PICK UP ExW NET 3…" at bounding box center [317, 334] width 390 height 505
drag, startPoint x: 238, startPoint y: 325, endPoint x: 188, endPoint y: 318, distance: 51.0
click at [188, 318] on div "Page of 1 2 SHIP METHOD ACCT # SHIPPING TERMS PORT/DEST TERMS PICK UP ExW NET 3…" at bounding box center [317, 334] width 390 height 505
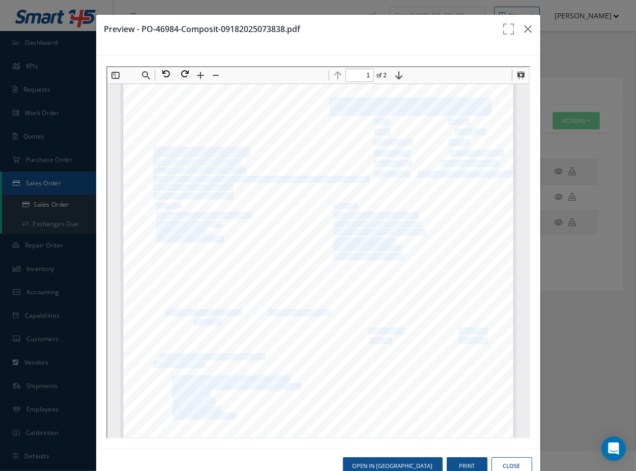
click at [343, 375] on div "Page of 1 2 SHIP METHOD ACCT # SHIPPING TERMS PORT/DEST TERMS PICK UP ExW NET 3…" at bounding box center [317, 334] width 390 height 505
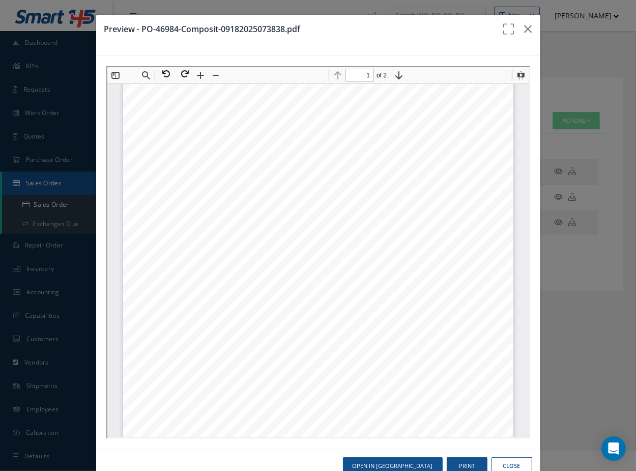
click at [450, 304] on div "Page of 1 2 SHIP METHOD ACCT # SHIPPING TERMS PORT/DEST TERMS PICK UP ExW NET 3…" at bounding box center [317, 334] width 390 height 505
click at [525, 33] on icon "button" at bounding box center [529, 29] width 8 height 12
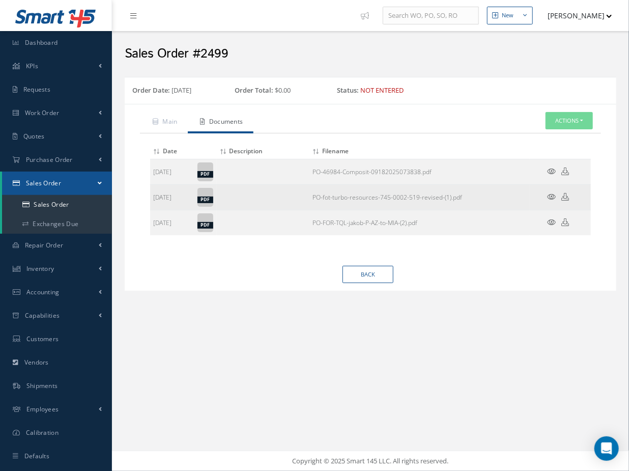
click at [348, 201] on td "PO-fot-turbo-resources-745-0002-519-revised-(1).pdf" at bounding box center [419, 196] width 220 height 25
click at [553, 193] on icon at bounding box center [552, 197] width 9 height 8
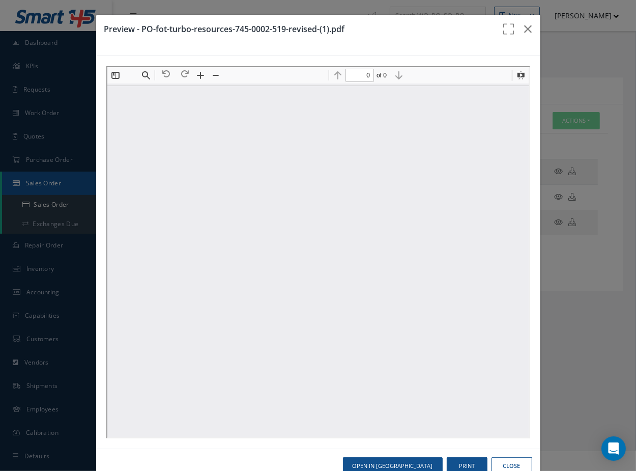
type input "1"
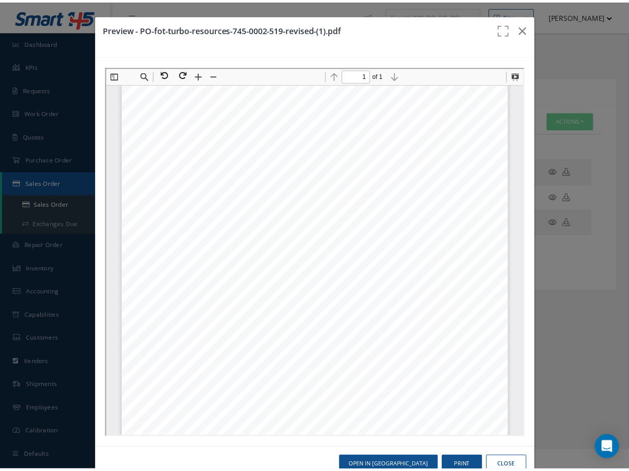
scroll to position [98, 0]
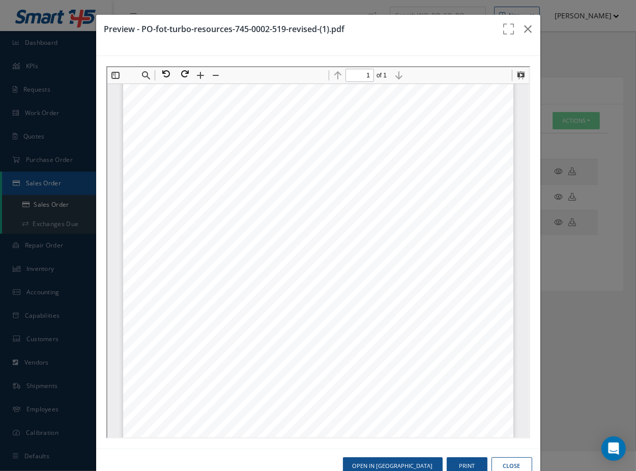
drag, startPoint x: 286, startPoint y: 251, endPoint x: 174, endPoint y: 249, distance: 111.5
click at [174, 249] on div "Composite Aeronautic Specialists LLC FAA 145 CRS# 5C0R216D / EASA CERT#: EASA.1…" at bounding box center [317, 265] width 390 height 552
click at [291, 267] on div "Composite Aeronautic Specialists LLC FAA 145 CRS# 5C0R216D / EASA CERT#: EASA.1…" at bounding box center [317, 265] width 390 height 552
click at [525, 27] on icon "button" at bounding box center [529, 29] width 8 height 12
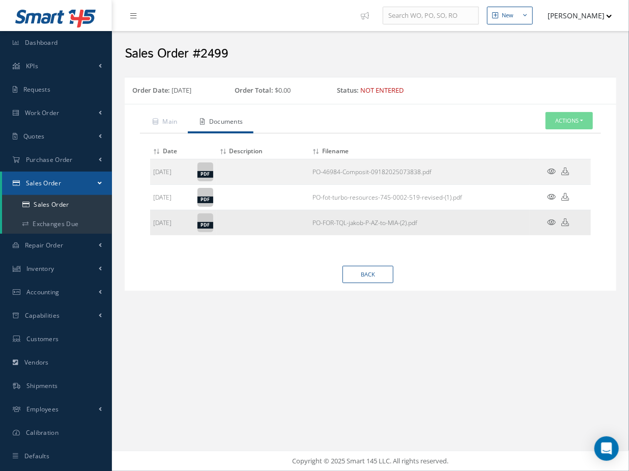
click at [359, 225] on td "PO-FOR-TQL-jakob-P-AZ-to-MIA-(2).pdf" at bounding box center [419, 222] width 220 height 25
click at [379, 223] on link "PO-FOR-TQL-jakob-P-AZ-to-MIA-(2).pdf" at bounding box center [364, 222] width 105 height 9
click at [178, 115] on link "Main" at bounding box center [164, 122] width 48 height 21
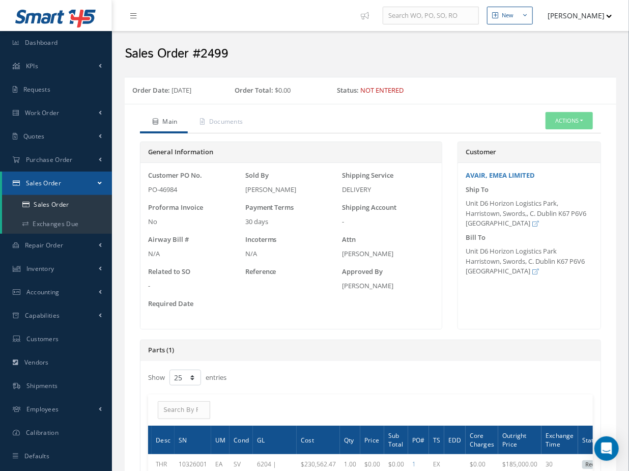
drag, startPoint x: 298, startPoint y: 193, endPoint x: 226, endPoint y: 189, distance: 72.4
click at [227, 189] on div "Customer PO No. PO-46984 Sold By Luis Marquez Shipping Service DELIVERY Proform…" at bounding box center [291, 245] width 291 height 151
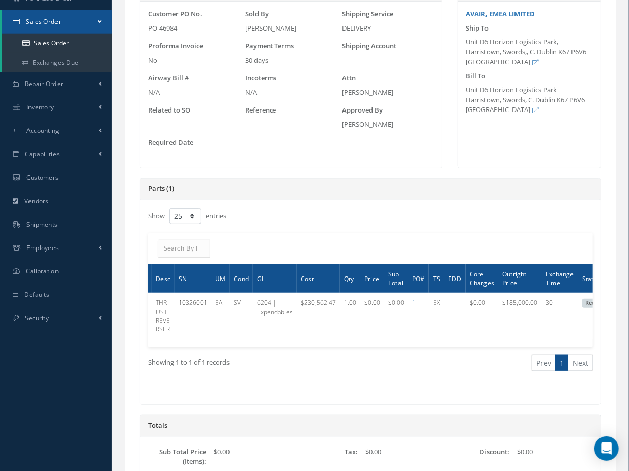
scroll to position [185, 0]
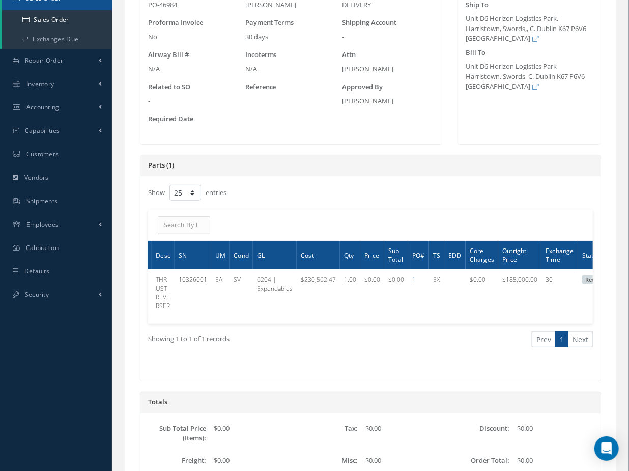
drag, startPoint x: 255, startPoint y: 321, endPoint x: 190, endPoint y: 320, distance: 65.1
click at [190, 320] on div "# PN Desc SN UM Cond GL Cost Qty Price Sub Total PO#" at bounding box center [370, 282] width 445 height 83
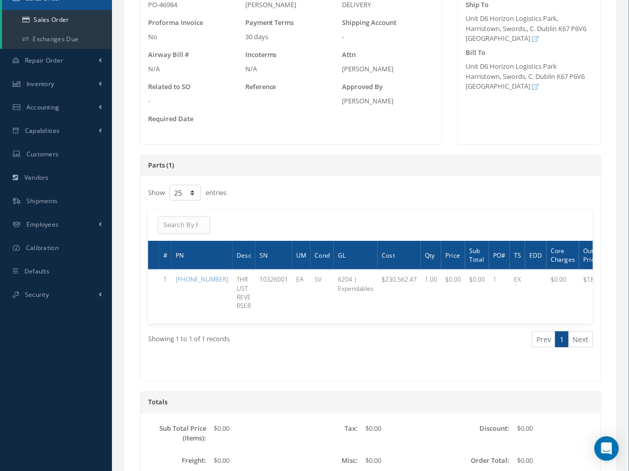
scroll to position [0, 0]
click at [477, 216] on div "ACTIONS Receive Payments None No elements found. List is empty. Amount Received…" at bounding box center [370, 226] width 445 height 32
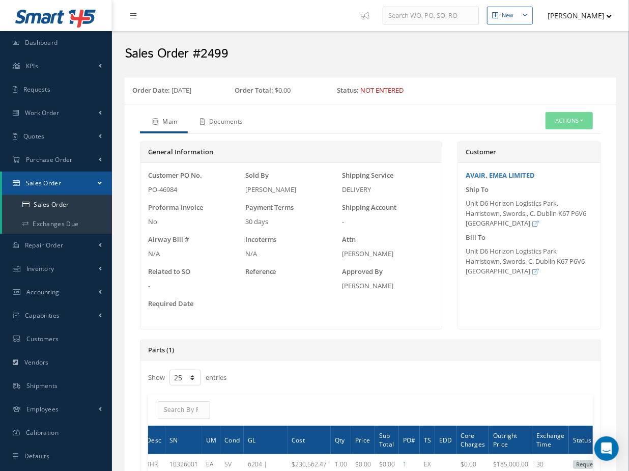
click at [224, 118] on link "Documents" at bounding box center [221, 122] width 66 height 21
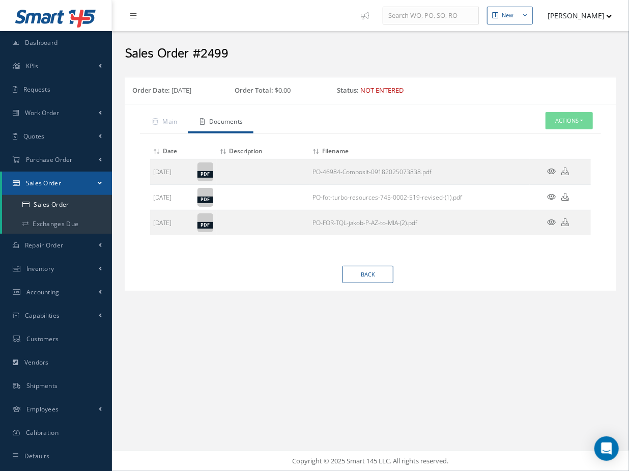
click at [218, 287] on div "Main Documents Actions Enter/Update Edit Send By Email Documents Cancel Delete …" at bounding box center [371, 197] width 492 height 187
click at [167, 121] on link "Main" at bounding box center [164, 122] width 48 height 21
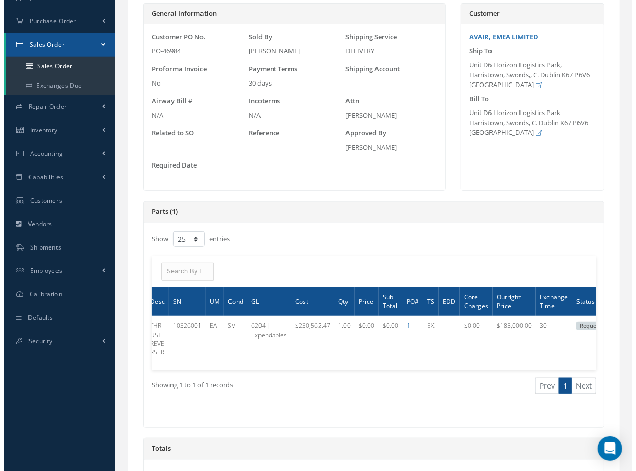
scroll to position [138, 0]
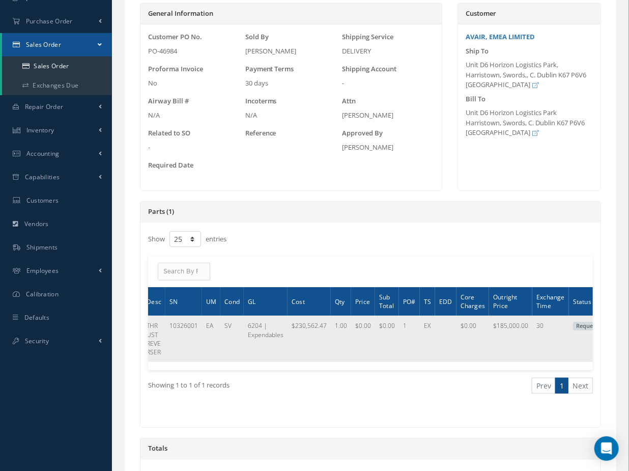
click at [615, 324] on icon at bounding box center [618, 326] width 6 height 6
type textarea "The outright price is 185K"
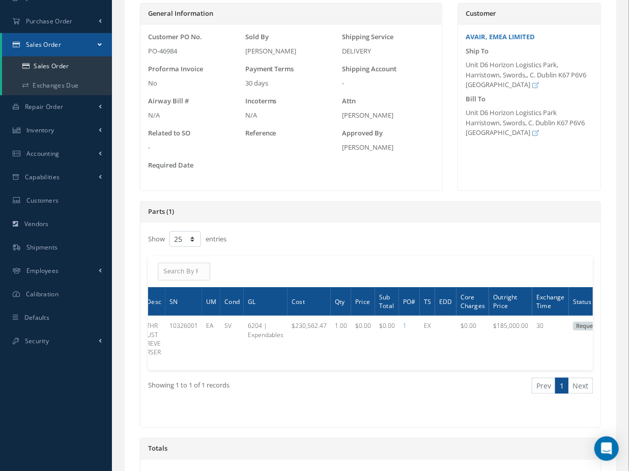
scroll to position [0, 86]
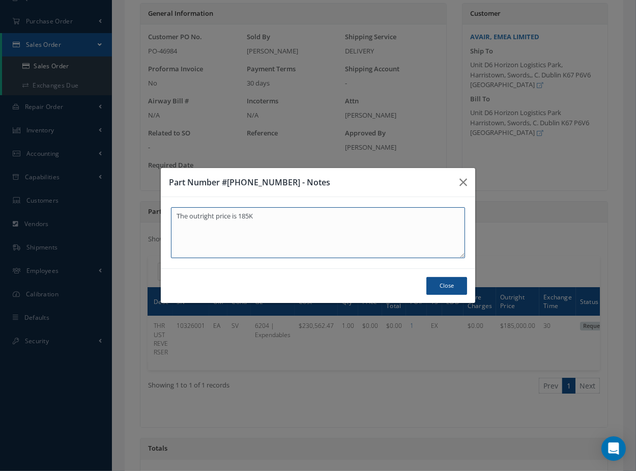
click at [266, 231] on textarea "The outright price is 185K" at bounding box center [318, 232] width 294 height 51
click at [464, 181] on icon "button" at bounding box center [464, 182] width 8 height 12
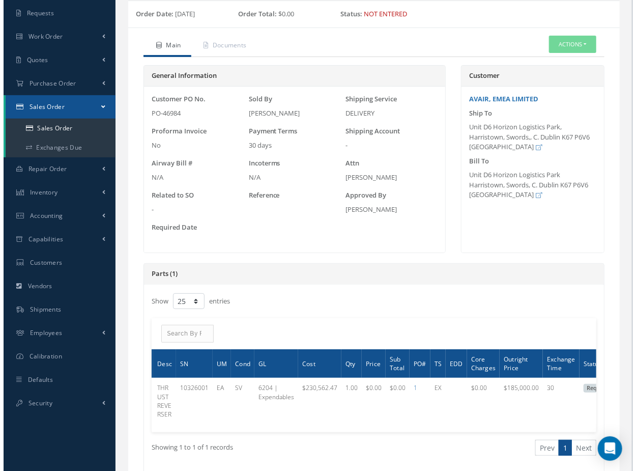
scroll to position [0, 0]
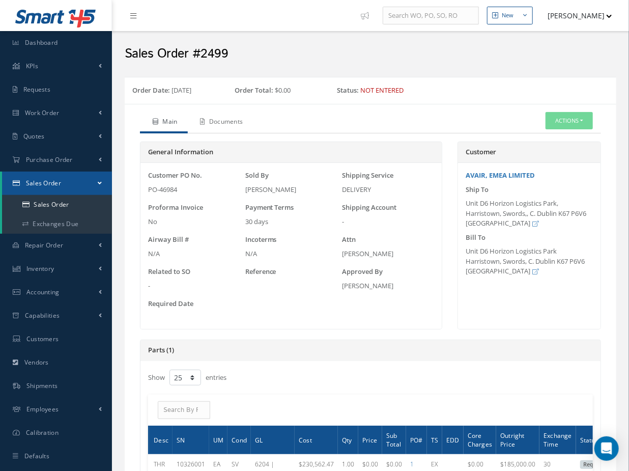
click at [235, 119] on link "Documents" at bounding box center [221, 122] width 66 height 21
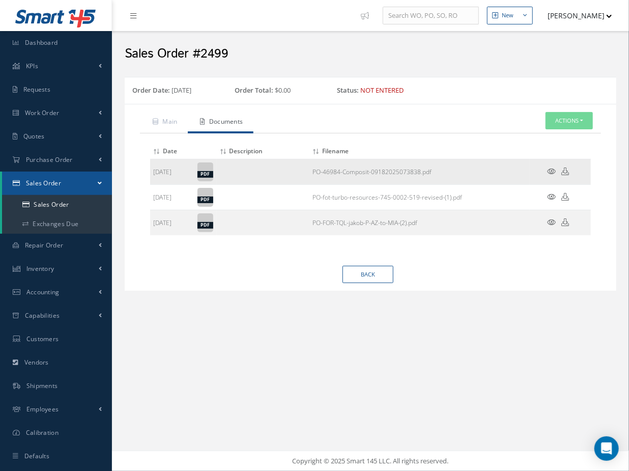
click at [554, 172] on icon at bounding box center [552, 171] width 9 height 8
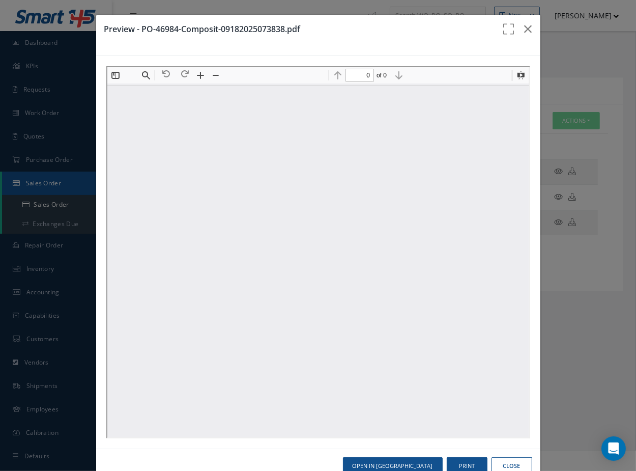
type input "1"
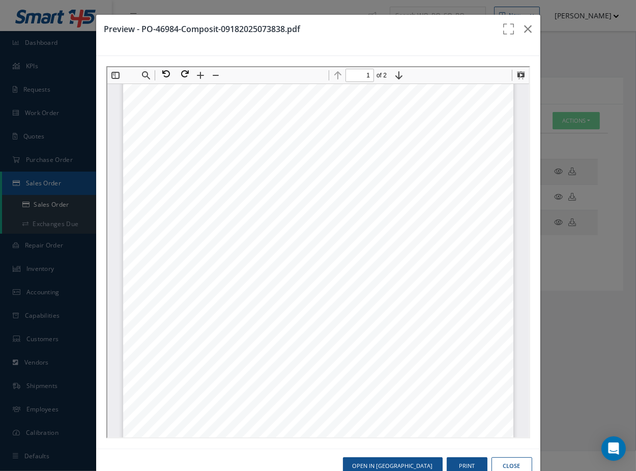
scroll to position [92, 0]
click at [525, 30] on icon "button" at bounding box center [529, 29] width 8 height 12
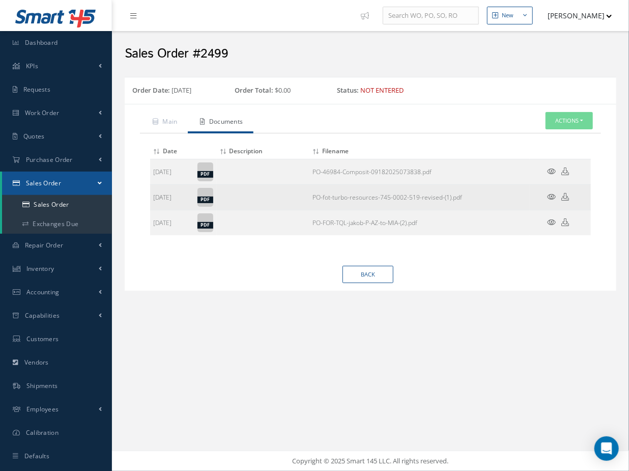
click at [556, 198] on td at bounding box center [560, 196] width 61 height 25
click at [554, 195] on icon at bounding box center [552, 197] width 9 height 8
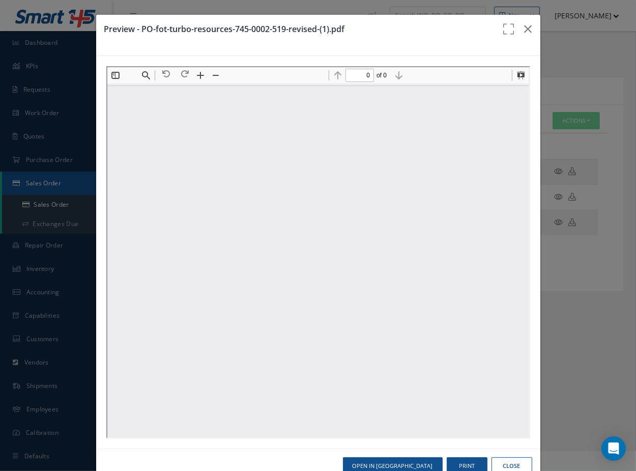
scroll to position [0, 0]
type input "1"
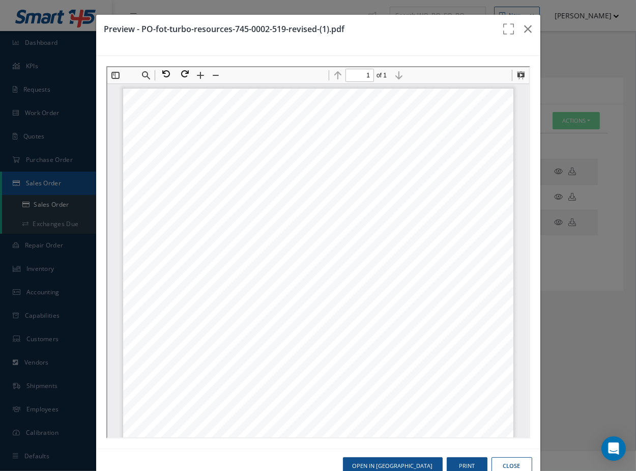
scroll to position [97, 0]
drag, startPoint x: 223, startPoint y: 155, endPoint x: 193, endPoint y: 155, distance: 30.0
click at [197, 157] on span "[DATE]" at bounding box center [207, 160] width 20 height 7
click at [321, 256] on span "9350001" at bounding box center [332, 255] width 25 height 7
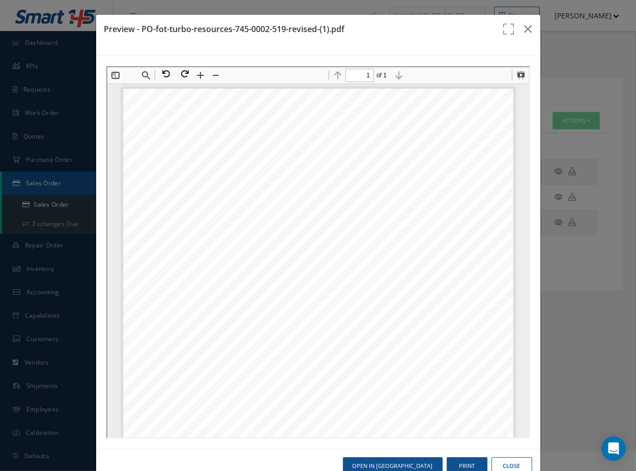
click at [314, 395] on div "Composite Aeronautic Specialists LLC FAA 145 CRS# 5C0R216D / EASA CERT#: EASA.1…" at bounding box center [317, 363] width 390 height 552
click at [526, 31] on button "button" at bounding box center [529, 29] width 24 height 28
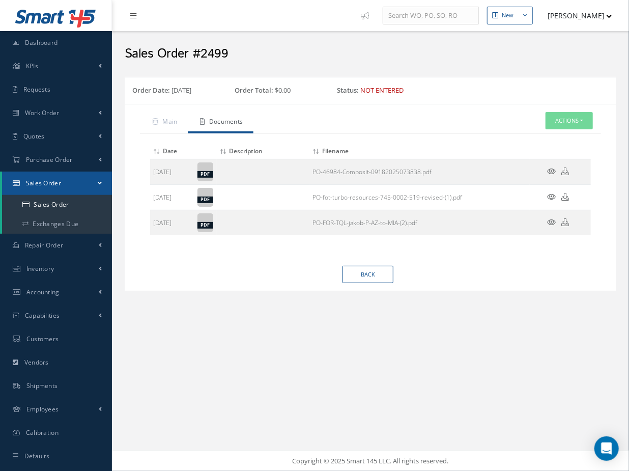
click at [205, 313] on div "Order Date: 09/18/2025 Order Total: $0.00 Status: Not Entered Main Documents Ac…" at bounding box center [371, 198] width 502 height 252
click at [550, 168] on icon at bounding box center [552, 171] width 9 height 8
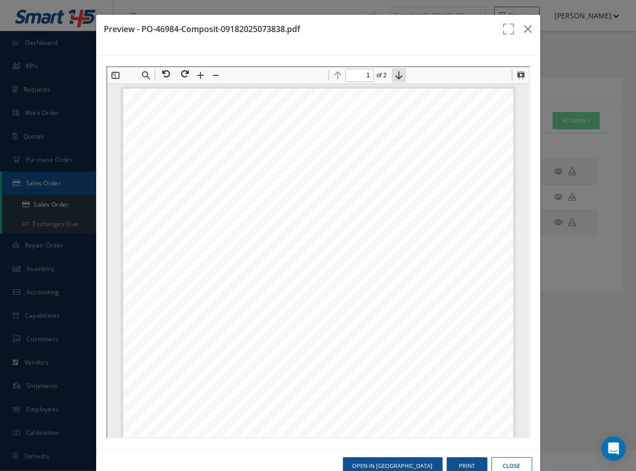
click at [393, 70] on button at bounding box center [397, 74] width 14 height 14
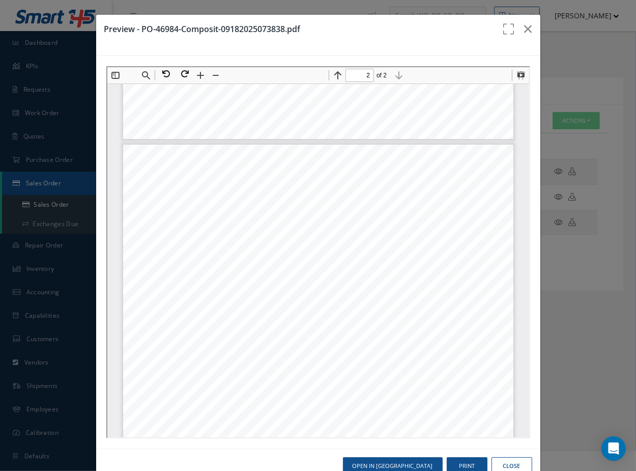
type input "1"
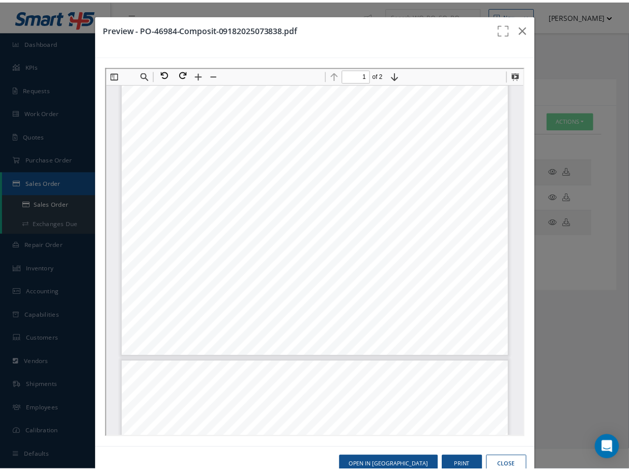
scroll to position [0, 0]
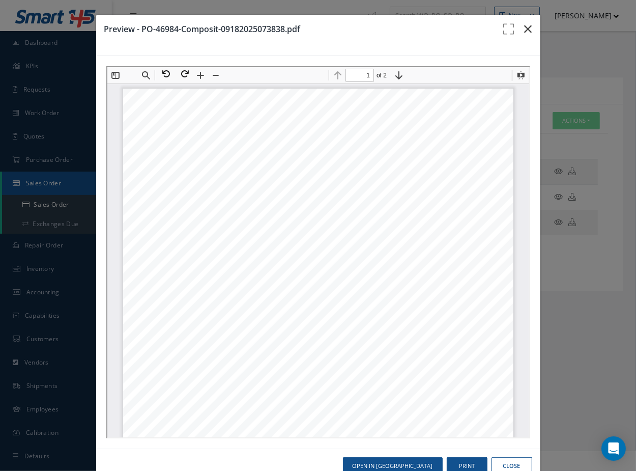
click at [525, 26] on icon "button" at bounding box center [529, 29] width 8 height 12
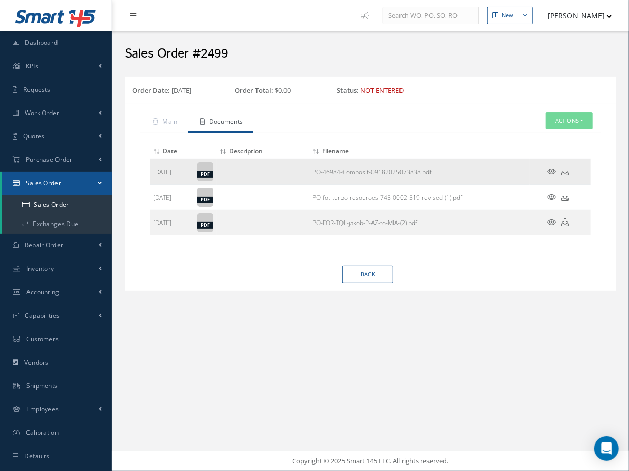
click at [566, 168] on icon at bounding box center [566, 171] width 8 height 8
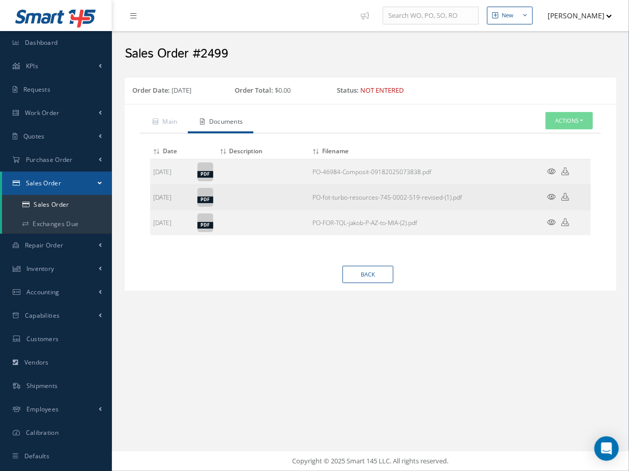
click at [563, 197] on icon at bounding box center [566, 197] width 8 height 8
click at [404, 195] on link "PO-fot-turbo-resources-745-0002-519-revised-(1).pdf" at bounding box center [387, 197] width 150 height 9
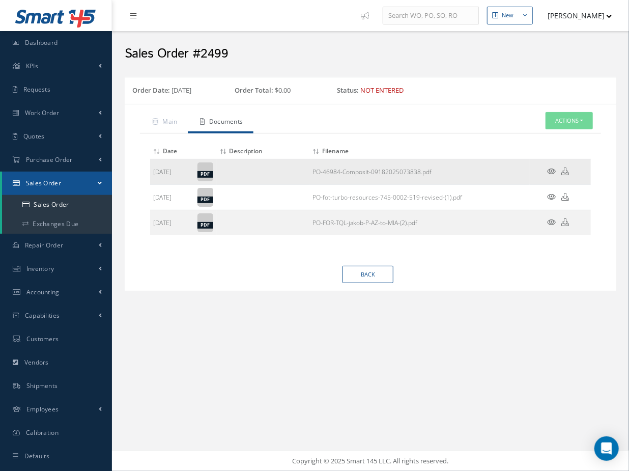
click at [339, 174] on link "PO-46984-Composit-09182025073838.pdf" at bounding box center [371, 171] width 119 height 9
click at [292, 285] on div "Main Documents Actions Enter/Update Edit Send By Email Documents Cancel Delete …" at bounding box center [371, 197] width 492 height 187
click at [331, 288] on div "Main Documents Actions Enter/Update Edit Send By Email Documents Cancel Delete …" at bounding box center [371, 197] width 492 height 187
click at [348, 358] on div "New New Work Order New Purchase Order New Customer Quote New Sales Order New Re…" at bounding box center [370, 235] width 517 height 471
click at [158, 120] on icon at bounding box center [156, 122] width 6 height 6
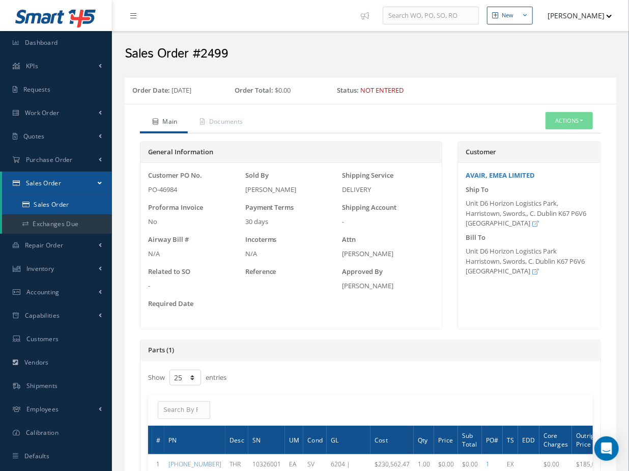
click at [60, 206] on link "Sales Order" at bounding box center [57, 204] width 110 height 19
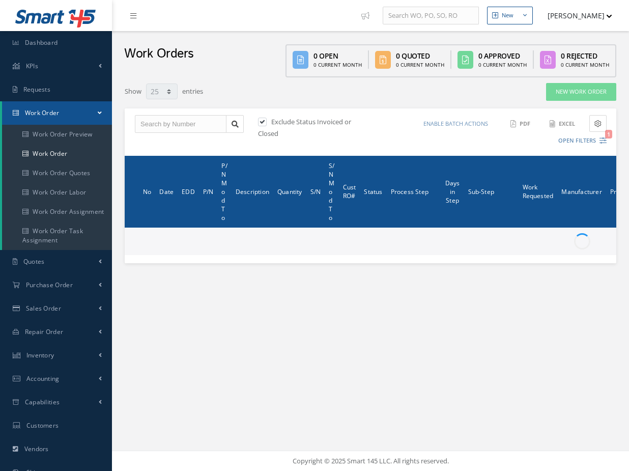
select select "25"
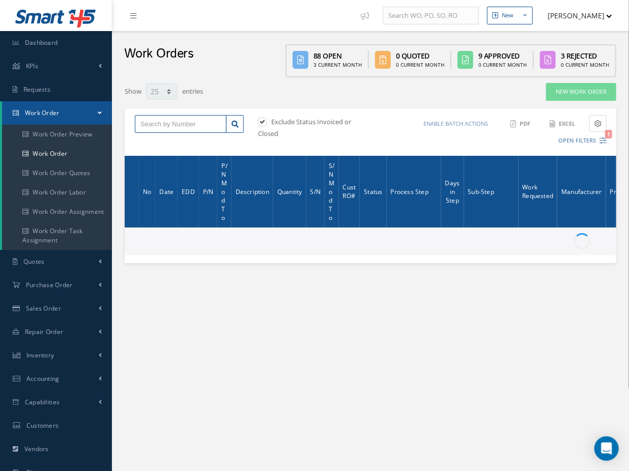
click at [161, 129] on input "text" at bounding box center [181, 124] width 92 height 18
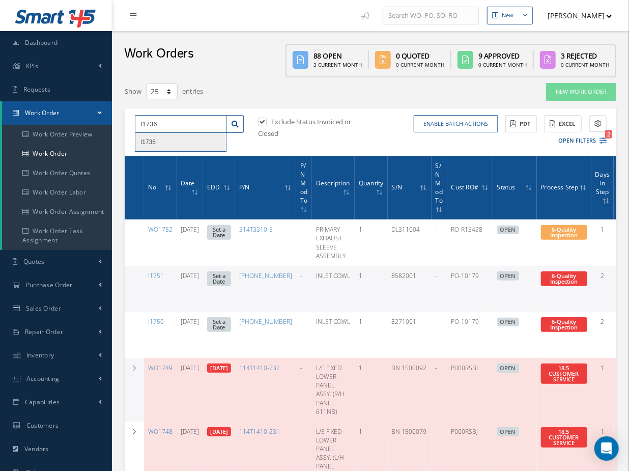
type input "I1736"
click at [176, 141] on div "I1736" at bounding box center [180, 142] width 80 height 10
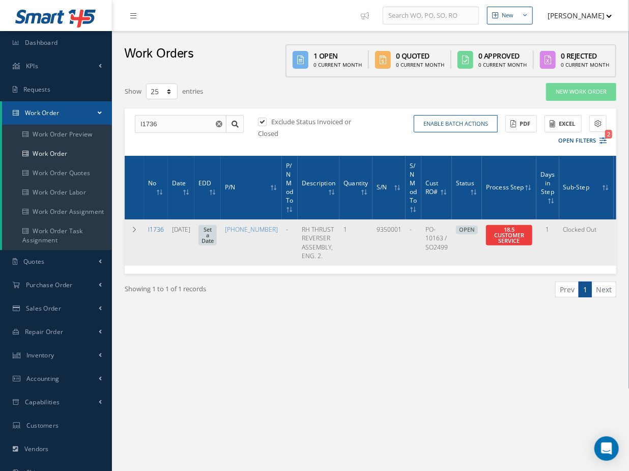
click at [153, 230] on link "I1736" at bounding box center [156, 229] width 16 height 9
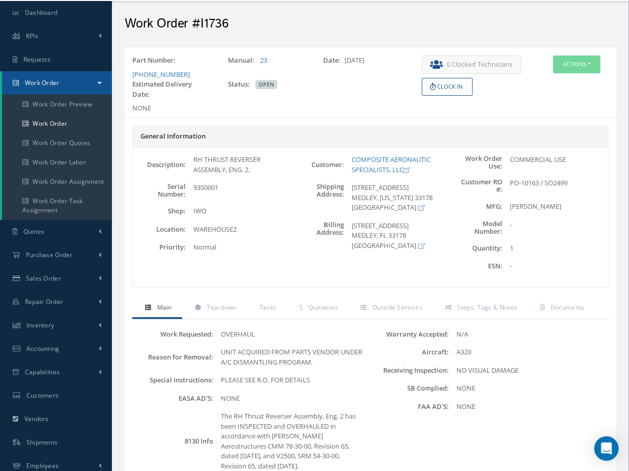
scroll to position [46, 0]
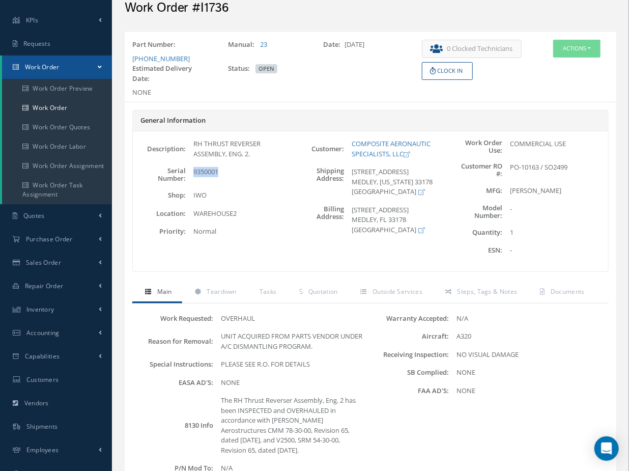
drag, startPoint x: 221, startPoint y: 170, endPoint x: 192, endPoint y: 169, distance: 29.0
click at [192, 169] on div "9350001" at bounding box center [239, 174] width 106 height 15
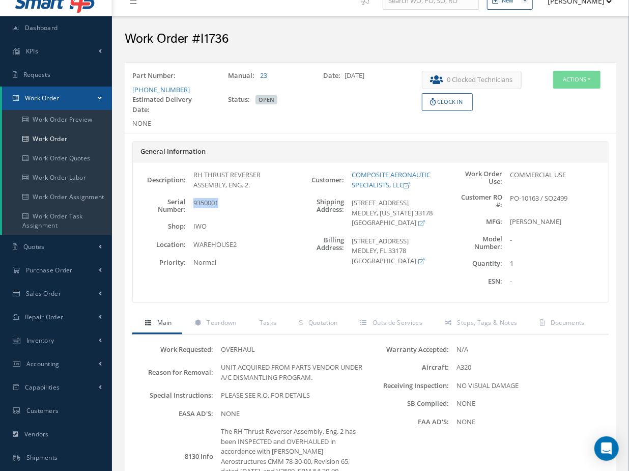
scroll to position [0, 0]
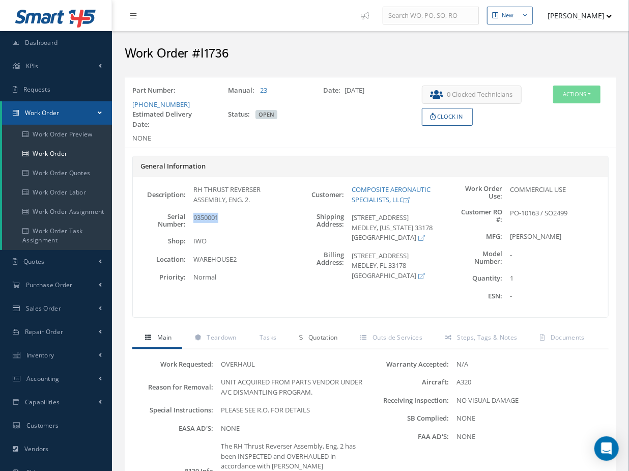
click at [308, 337] on span "Quotation" at bounding box center [323, 337] width 30 height 9
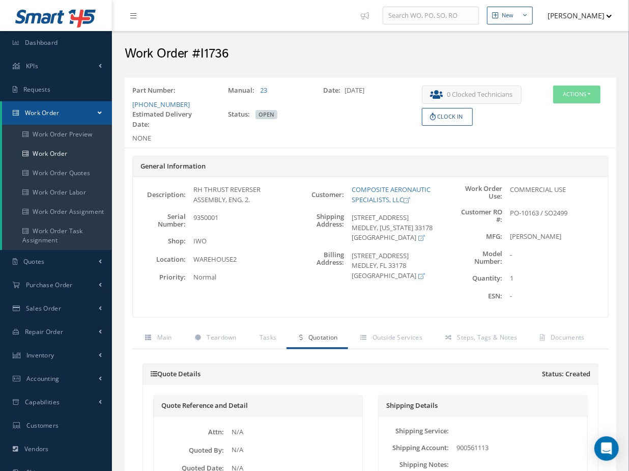
click at [258, 254] on div "WAREHOUSE2" at bounding box center [239, 259] width 106 height 10
click at [381, 335] on span "Outside Services" at bounding box center [398, 337] width 50 height 9
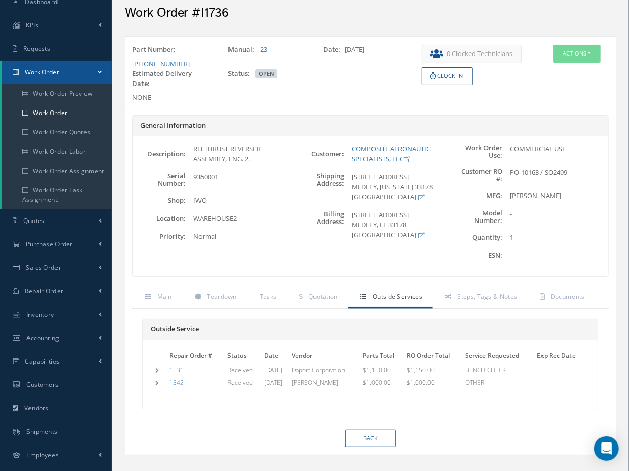
scroll to position [107, 0]
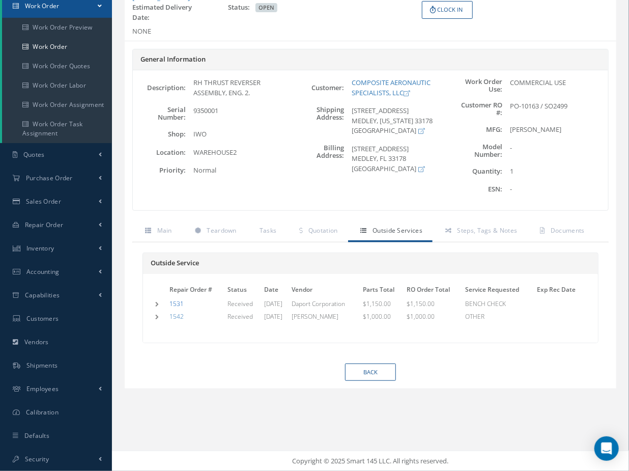
click at [179, 303] on link "1531" at bounding box center [176, 303] width 14 height 9
click at [155, 317] on td at bounding box center [160, 316] width 14 height 11
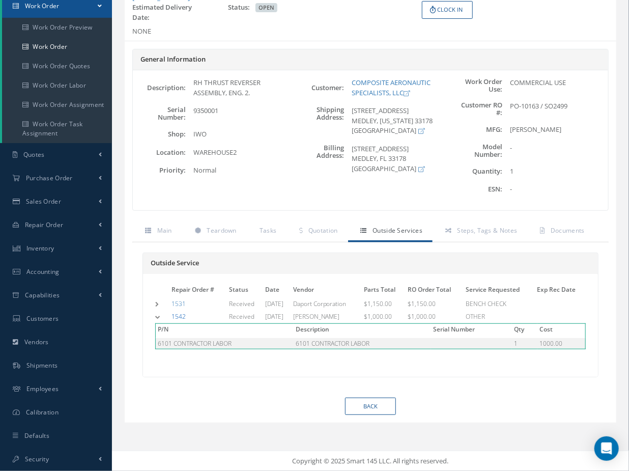
click at [174, 315] on link "1542" at bounding box center [179, 316] width 14 height 9
click at [471, 230] on span "Steps, Tags & Notes" at bounding box center [488, 230] width 60 height 9
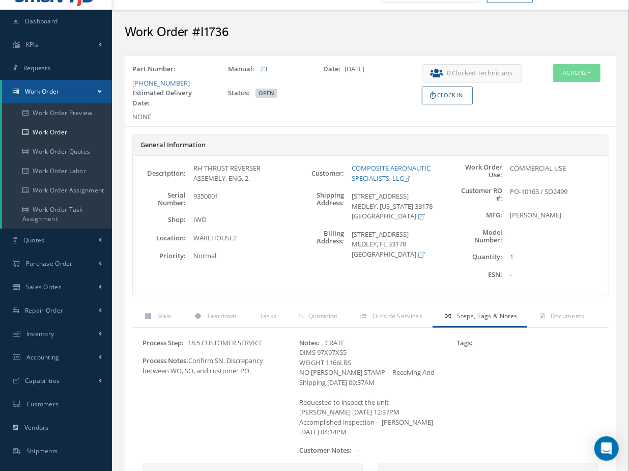
scroll to position [0, 0]
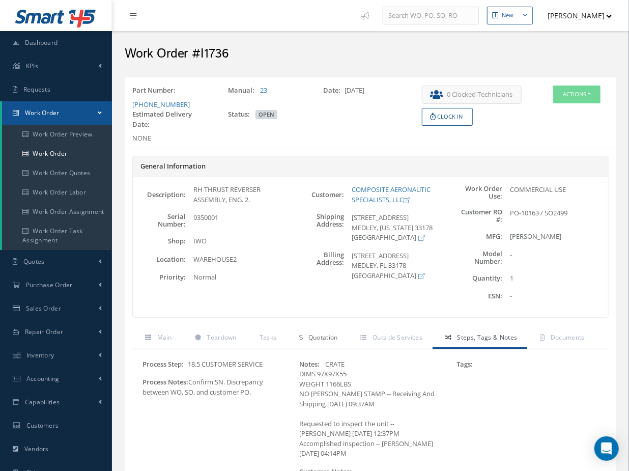
click at [318, 346] on link "Quotation" at bounding box center [317, 338] width 61 height 21
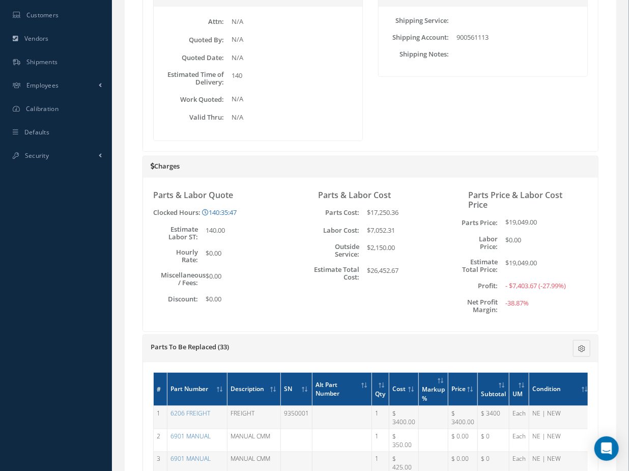
scroll to position [416, 0]
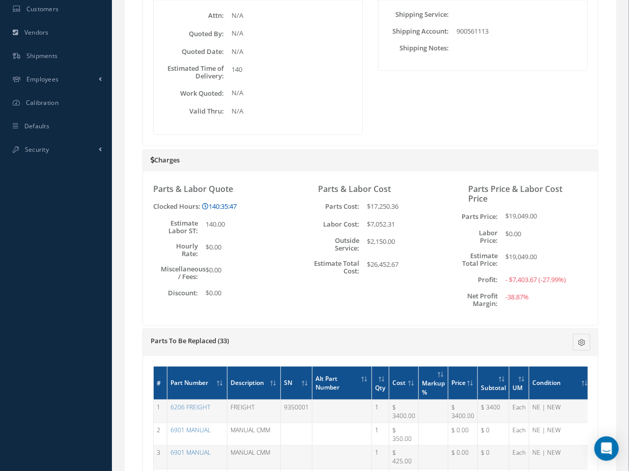
click at [229, 204] on link "140:35:47" at bounding box center [219, 206] width 35 height 9
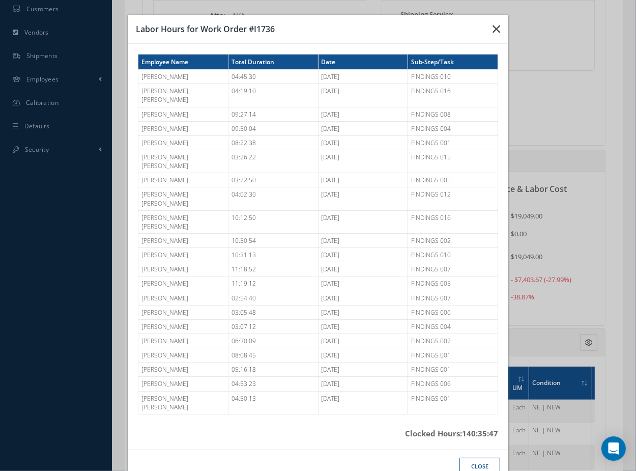
click at [494, 35] on icon "button" at bounding box center [497, 29] width 8 height 12
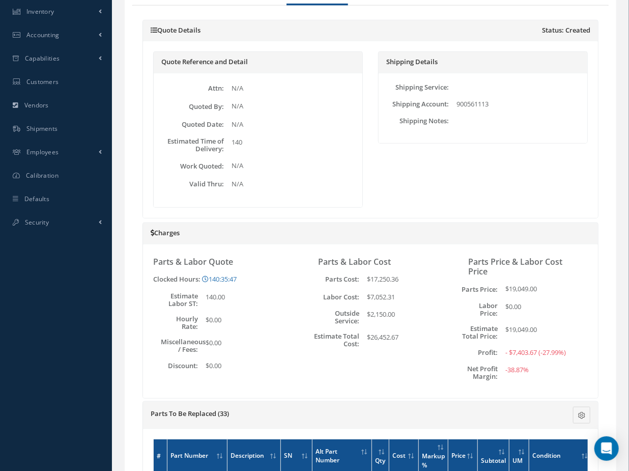
scroll to position [138, 0]
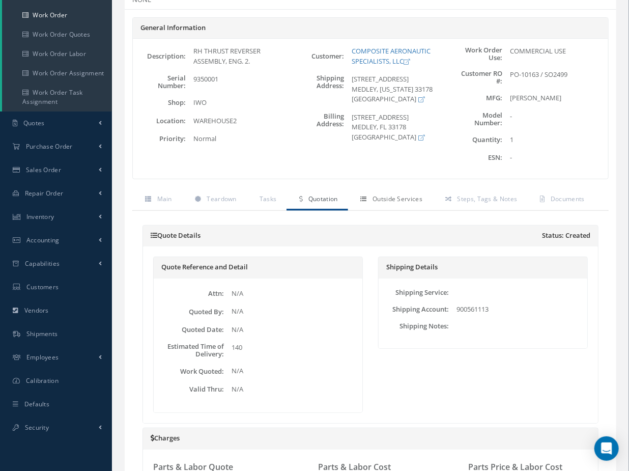
click at [388, 201] on span "Outside Services" at bounding box center [398, 198] width 50 height 9
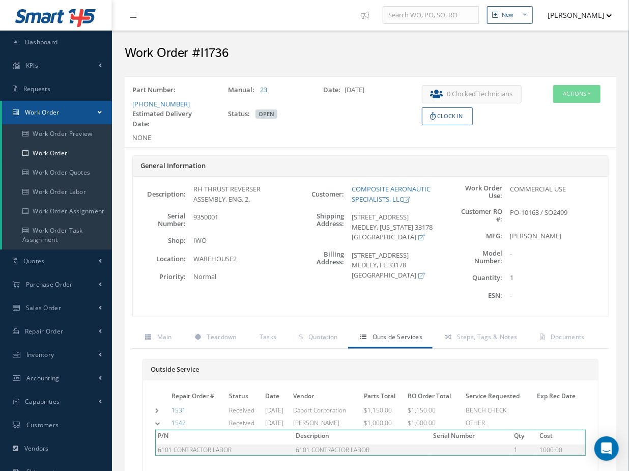
scroll to position [0, 0]
click at [301, 334] on icon at bounding box center [300, 337] width 3 height 6
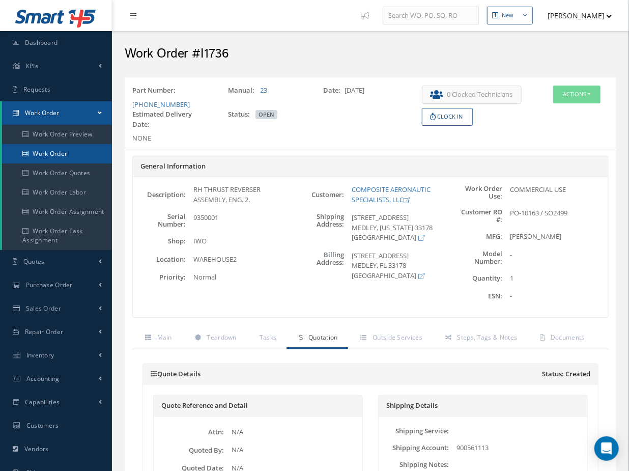
click at [48, 152] on link "Work Order" at bounding box center [57, 153] width 110 height 19
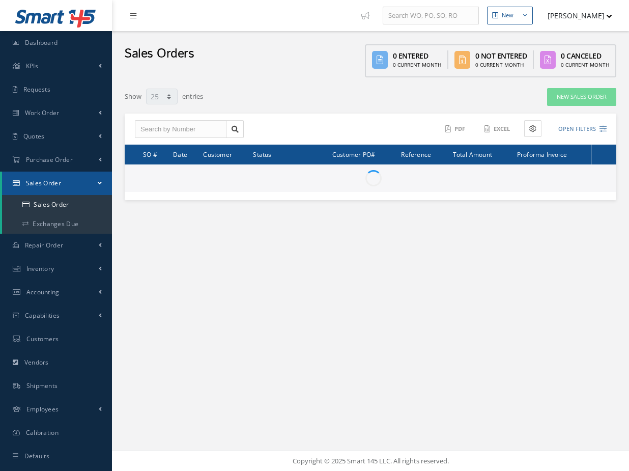
select select "25"
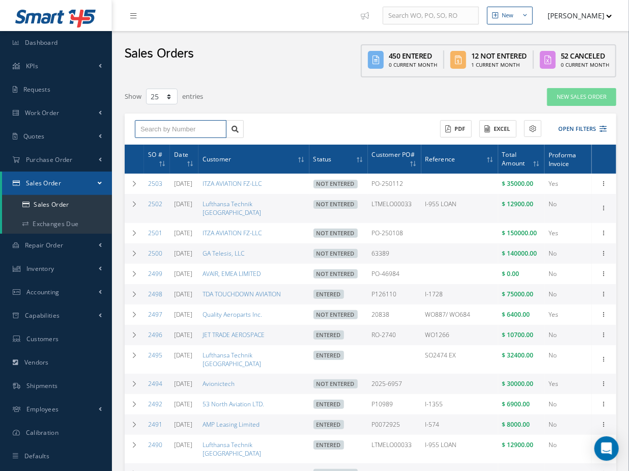
click at [194, 131] on input "text" at bounding box center [181, 129] width 92 height 18
type input "2488"
click at [179, 147] on div "2488" at bounding box center [180, 147] width 80 height 10
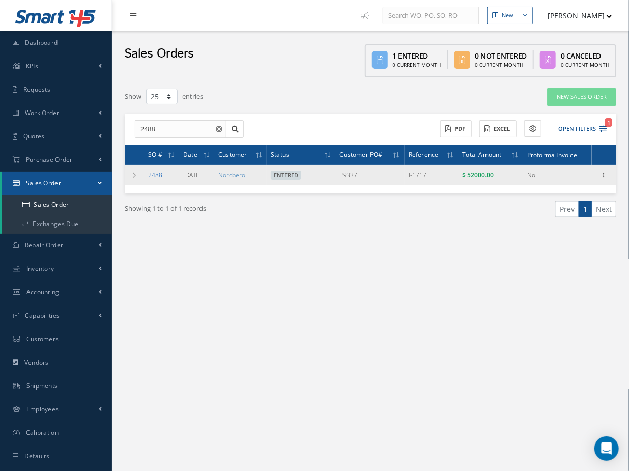
click at [153, 173] on link "2488" at bounding box center [155, 174] width 14 height 9
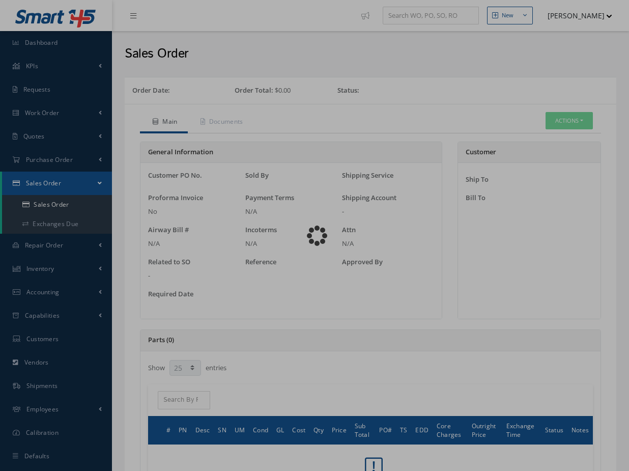
select select "25"
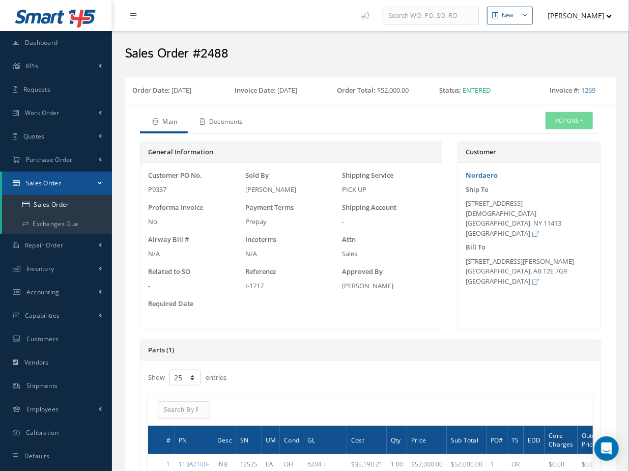
click at [233, 126] on link "Documents" at bounding box center [221, 122] width 66 height 21
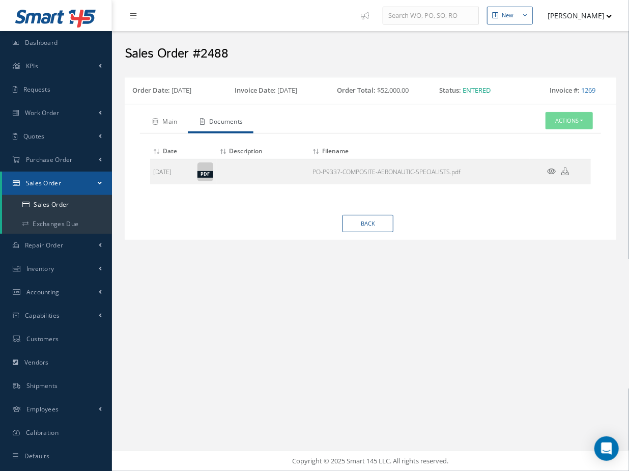
click at [174, 129] on link "Main" at bounding box center [164, 122] width 48 height 21
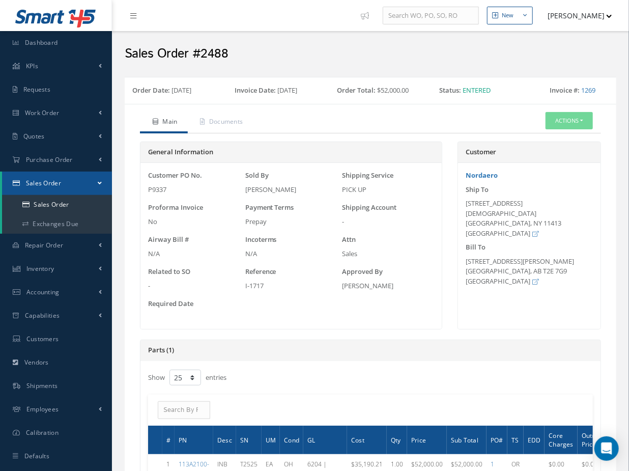
click at [345, 317] on div "Customer PO No. P9337 Sold By [PERSON_NAME] Shipping Service PICK UP Proforma I…" at bounding box center [291, 245] width 291 height 151
click at [306, 276] on div "Reference I-1717" at bounding box center [291, 279] width 97 height 24
click at [264, 271] on label "Reference" at bounding box center [260, 272] width 31 height 10
click at [187, 235] on label "Airway Bill #" at bounding box center [168, 240] width 41 height 10
click at [228, 126] on link "Documents" at bounding box center [221, 122] width 66 height 21
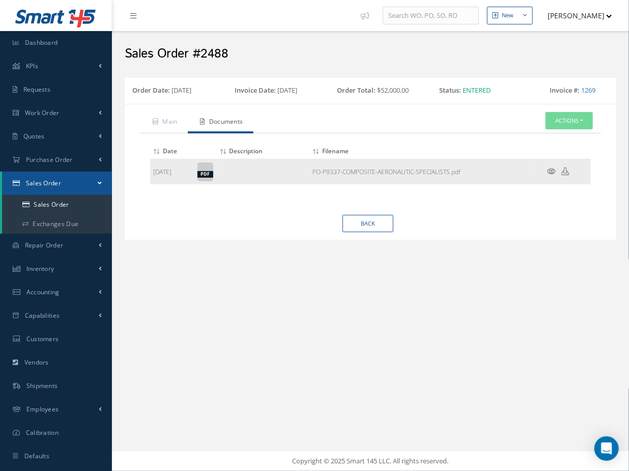
click at [555, 170] on icon at bounding box center [552, 171] width 9 height 8
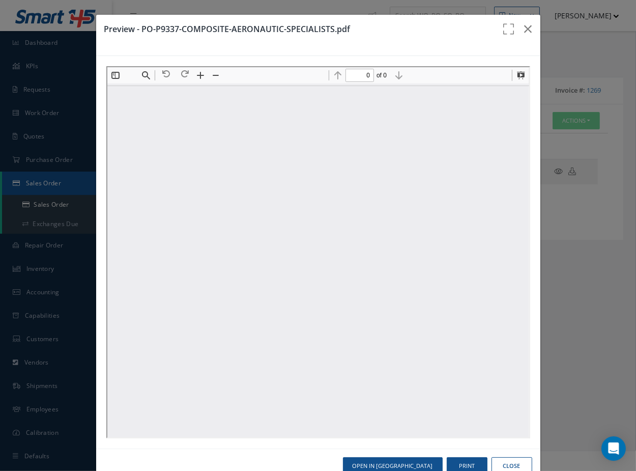
type input "1"
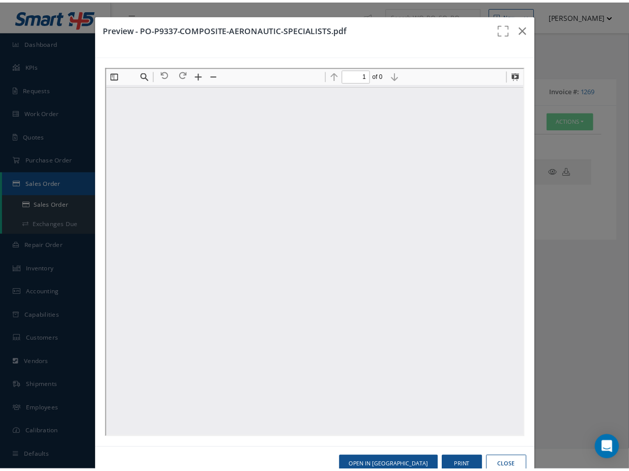
scroll to position [5, 0]
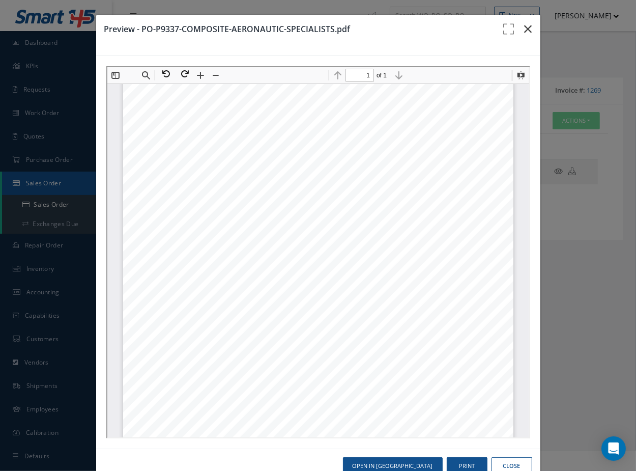
click at [525, 34] on icon "button" at bounding box center [529, 29] width 8 height 12
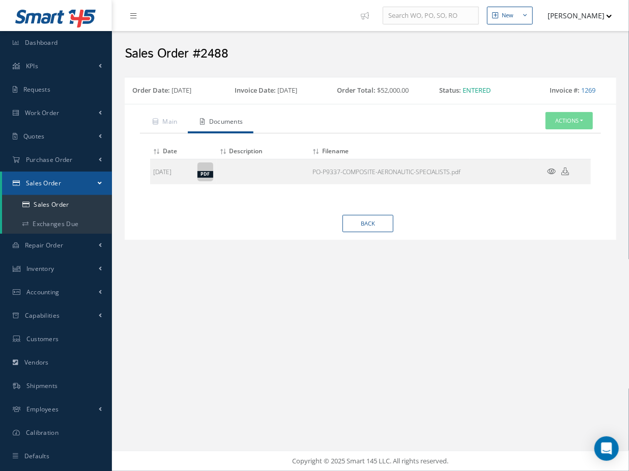
click at [384, 331] on div "New New Work Order New Purchase Order New Customer Quote New Sales Order New Re…" at bounding box center [370, 235] width 517 height 471
click at [179, 425] on div "New New Work Order New Purchase Order New Customer Quote New Sales Order New Re…" at bounding box center [370, 235] width 517 height 471
click at [165, 124] on link "Main" at bounding box center [164, 122] width 48 height 21
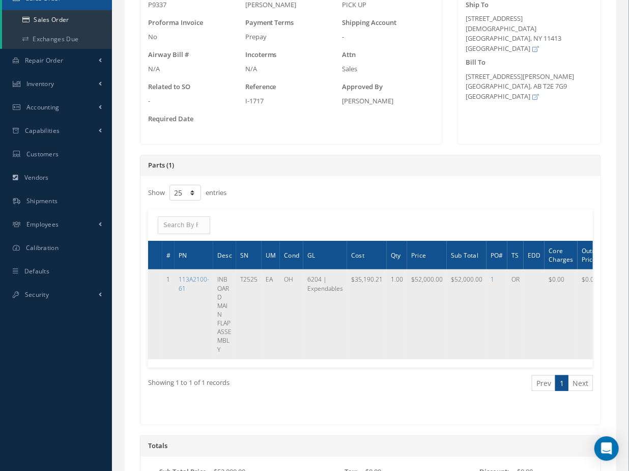
scroll to position [0, 0]
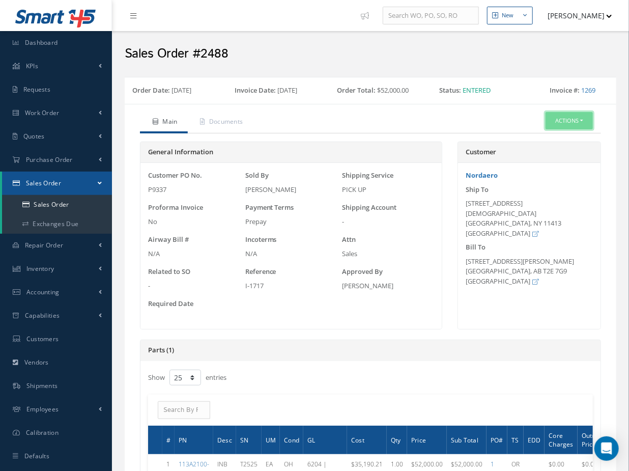
click at [562, 118] on button "Actions" at bounding box center [569, 121] width 47 height 18
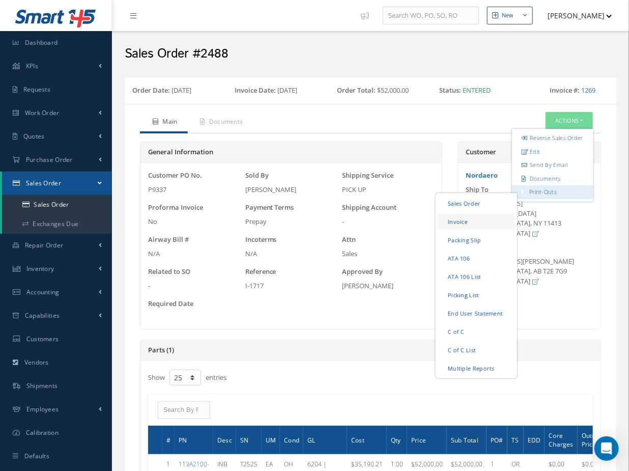
click at [477, 224] on link "Invoice" at bounding box center [476, 222] width 77 height 16
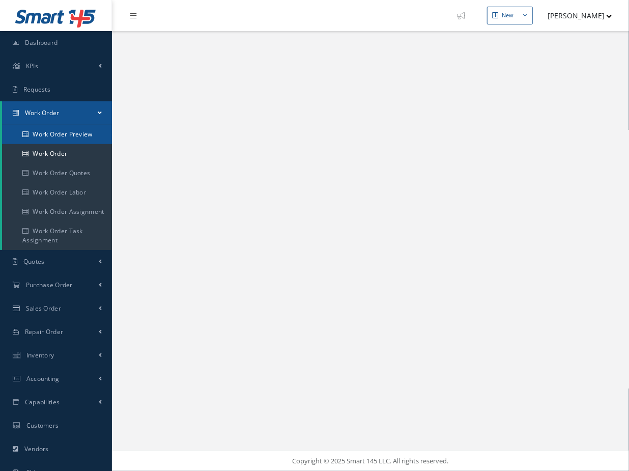
select select "25"
